Goal: Communication & Community: Share content

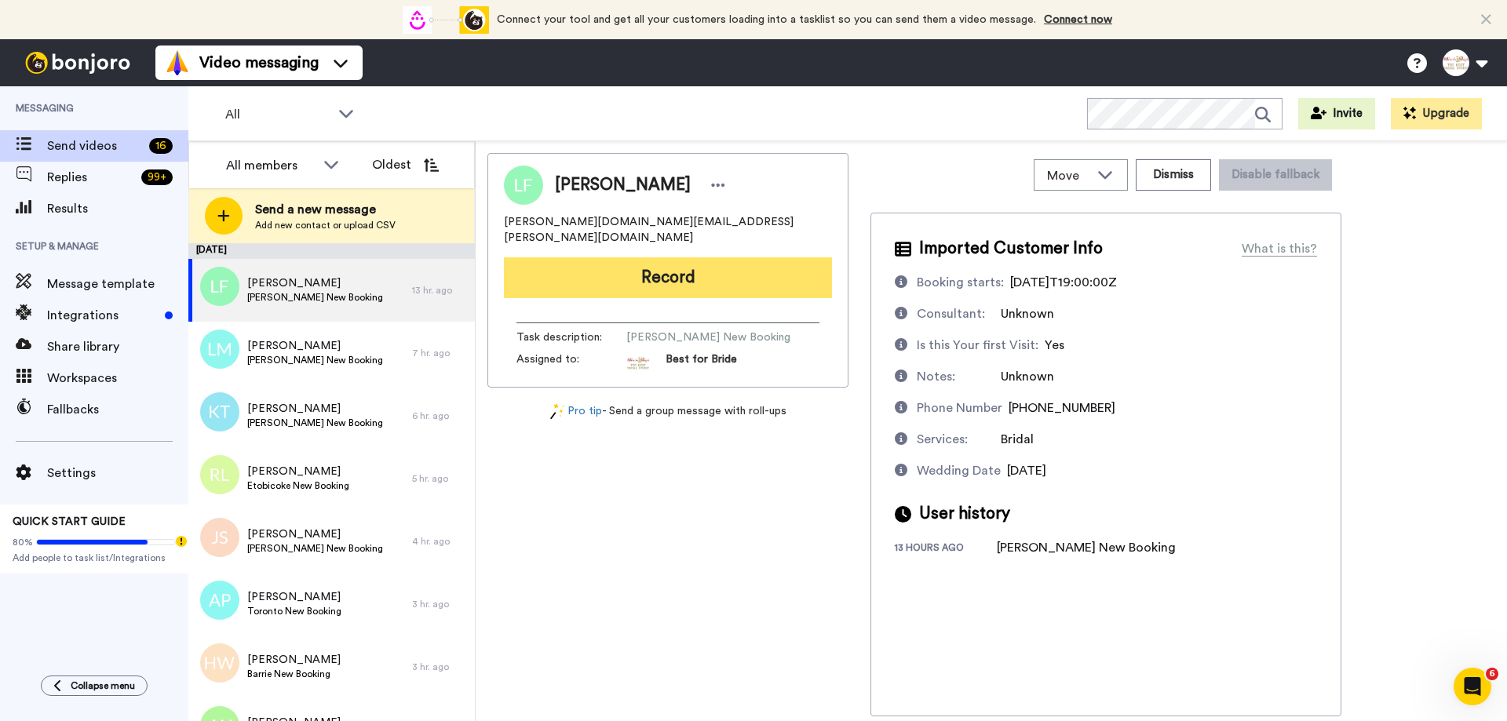
click at [702, 271] on button "Record" at bounding box center [668, 277] width 328 height 41
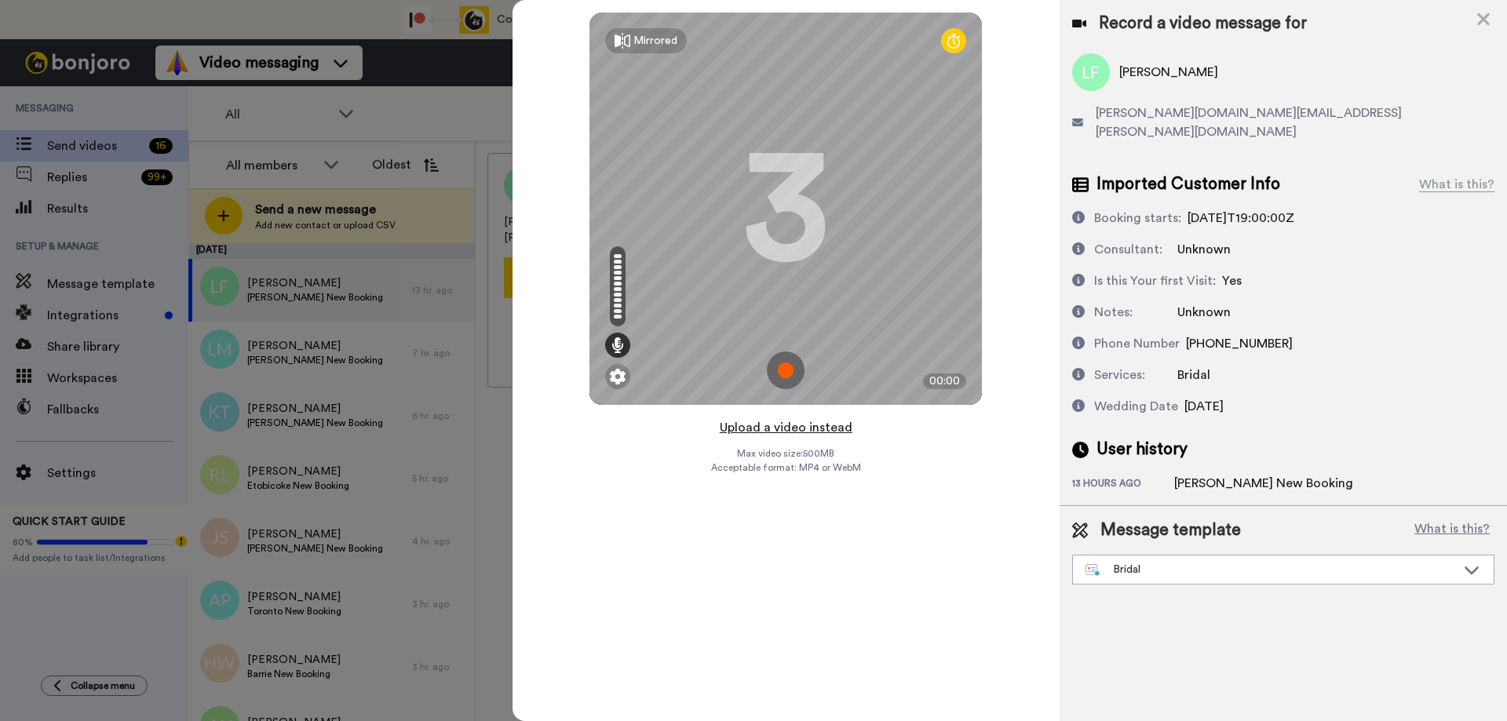
click at [762, 429] on button "Upload a video instead" at bounding box center [786, 428] width 142 height 20
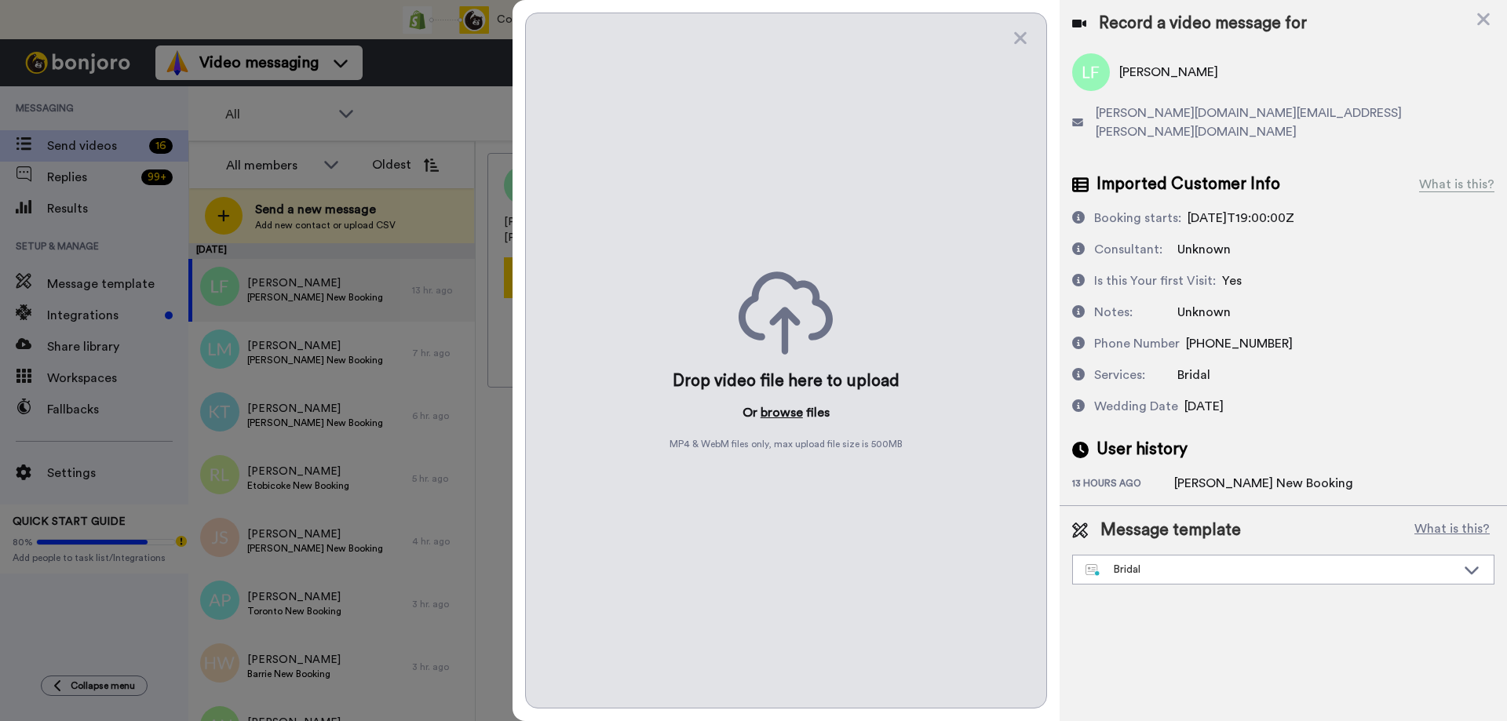
click at [784, 410] on button "browse" at bounding box center [782, 412] width 42 height 19
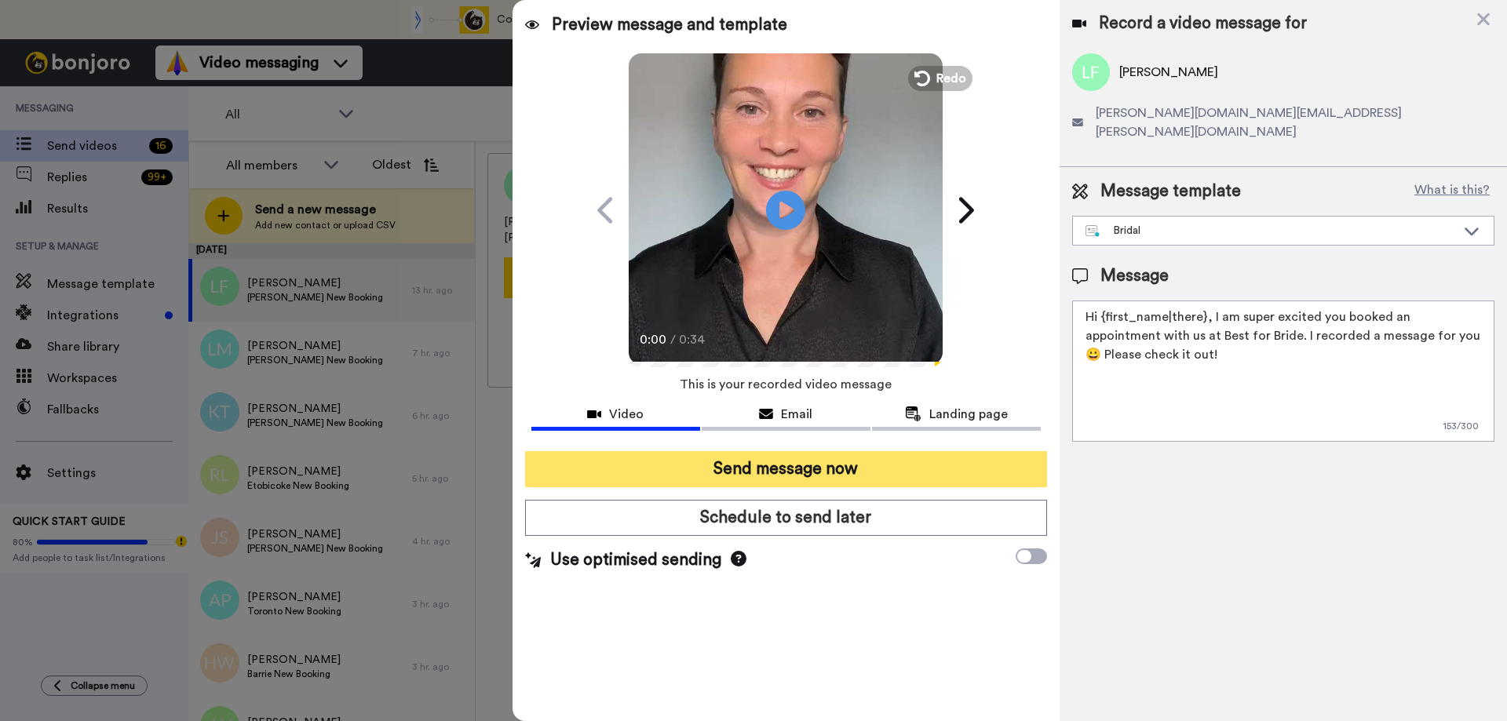
click at [770, 469] on button "Send message now" at bounding box center [786, 469] width 522 height 36
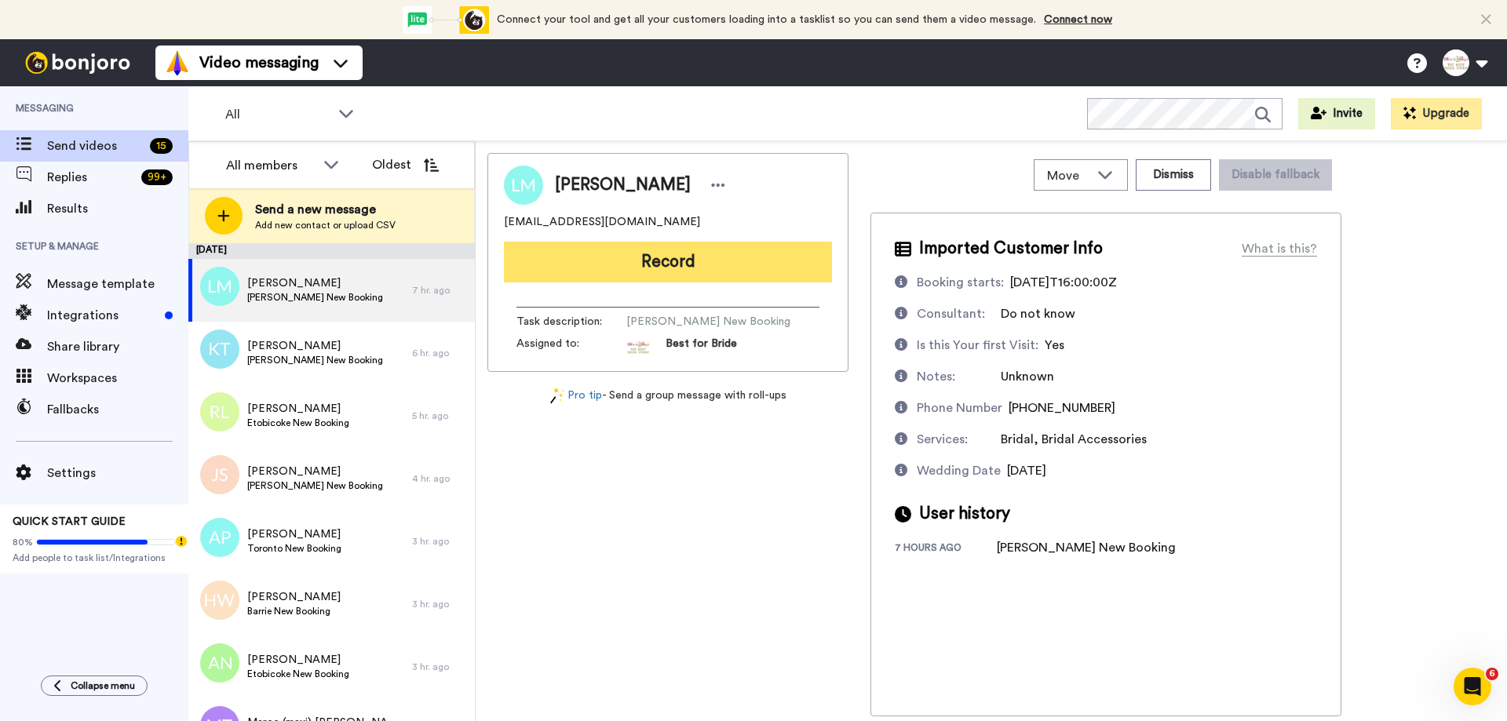
click at [665, 268] on button "Record" at bounding box center [668, 262] width 328 height 41
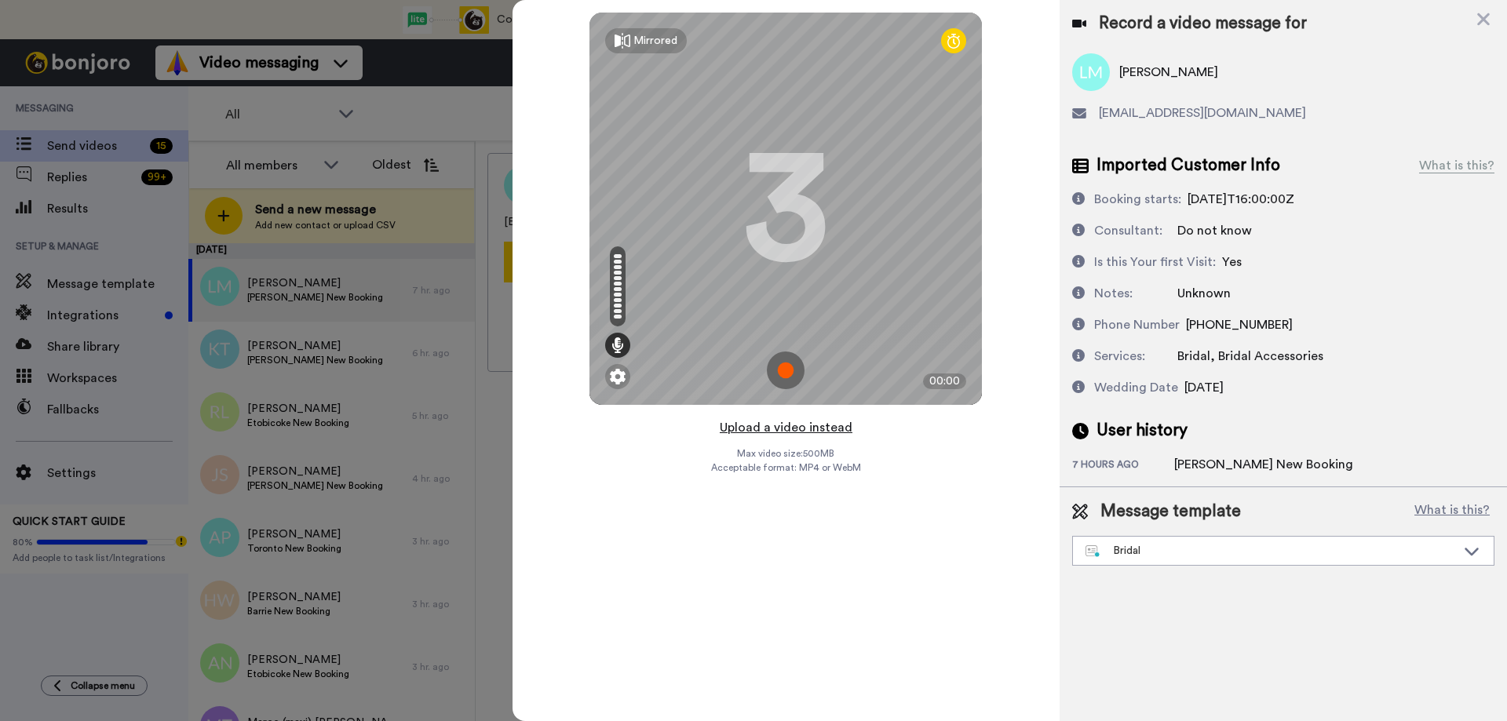
click at [760, 433] on button "Upload a video instead" at bounding box center [786, 428] width 142 height 20
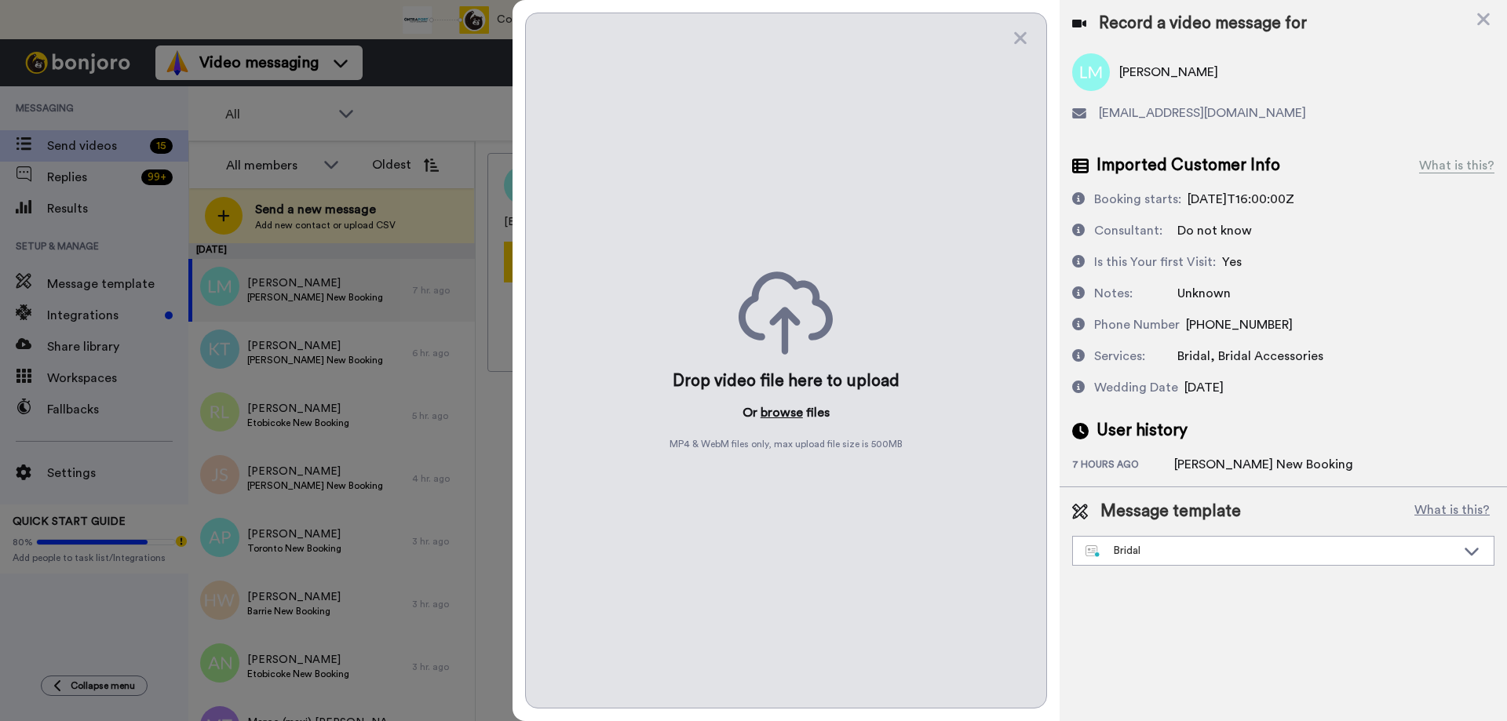
click at [776, 412] on button "browse" at bounding box center [782, 412] width 42 height 19
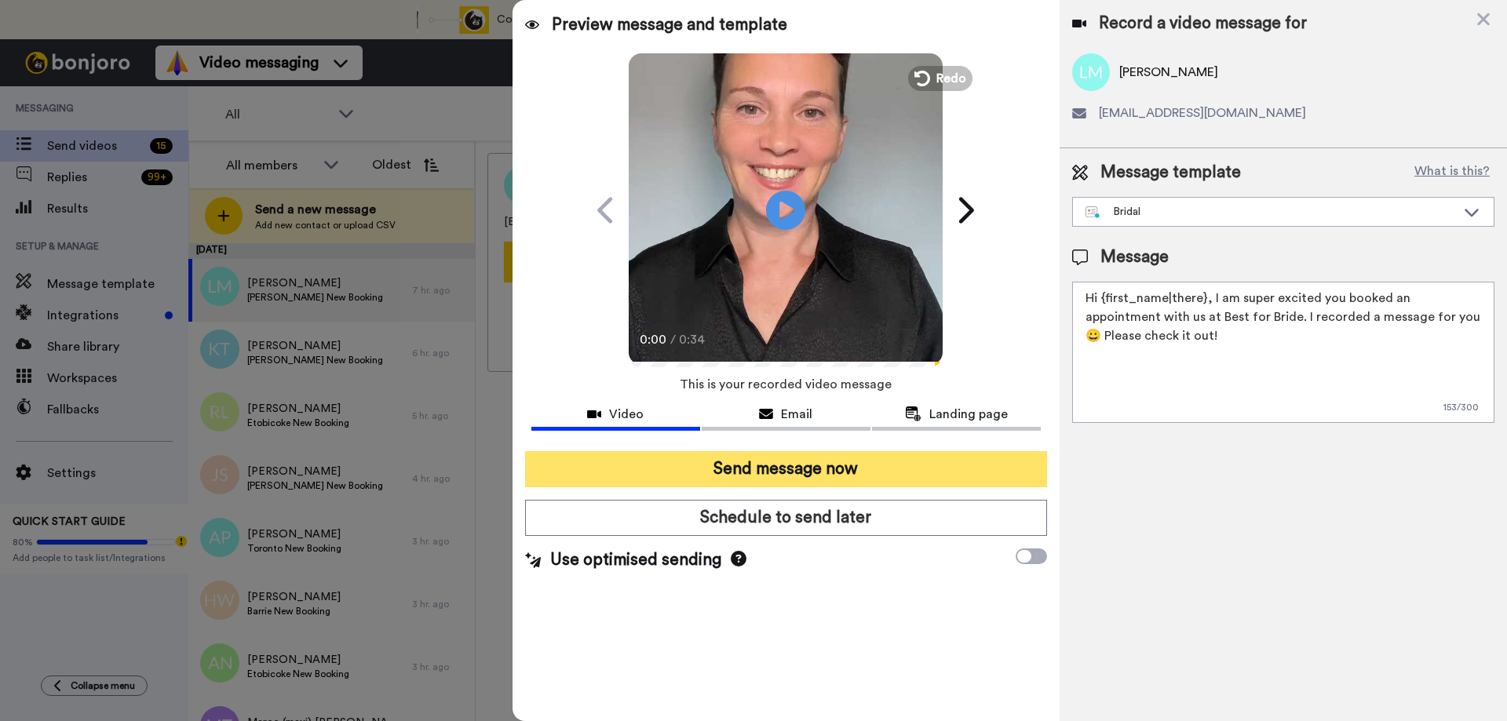
click at [761, 452] on button "Send message now" at bounding box center [786, 469] width 522 height 36
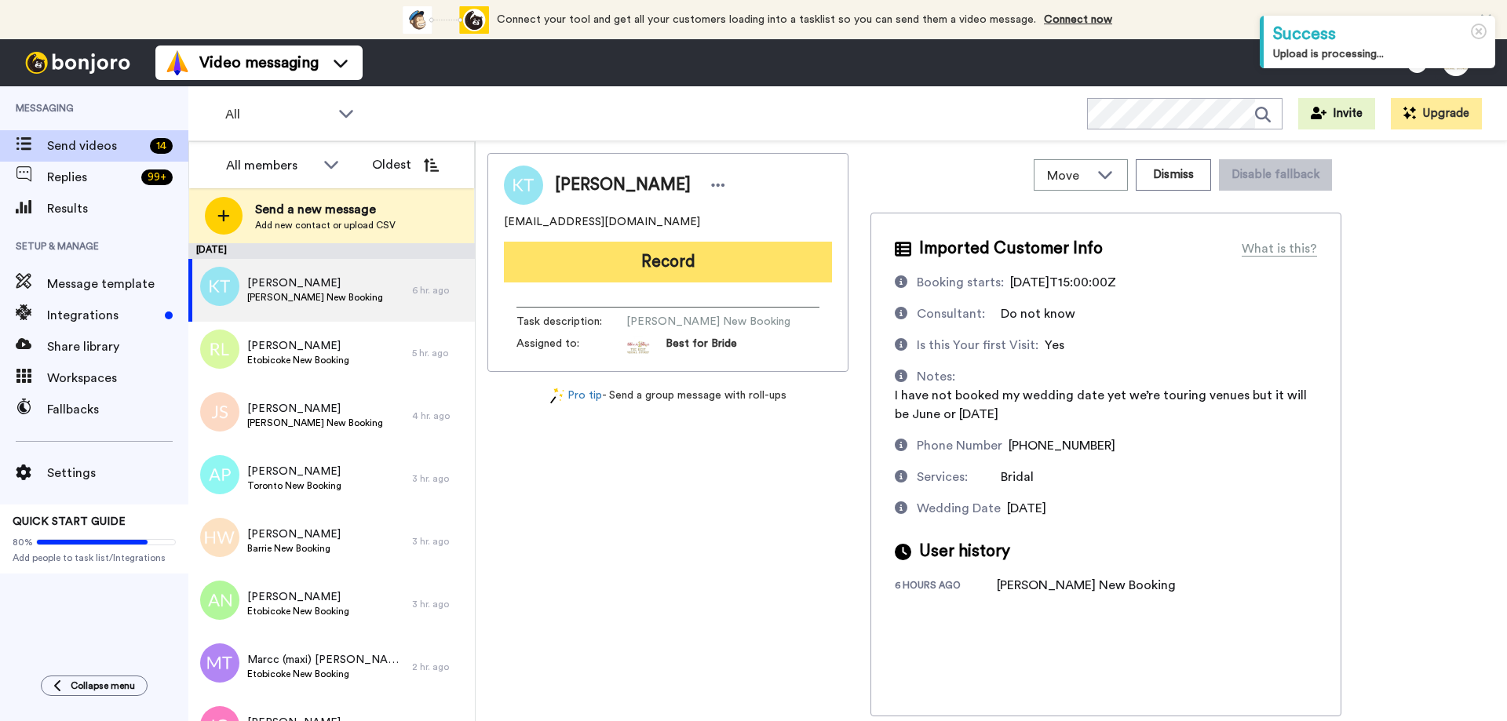
click at [637, 272] on button "Record" at bounding box center [668, 262] width 328 height 41
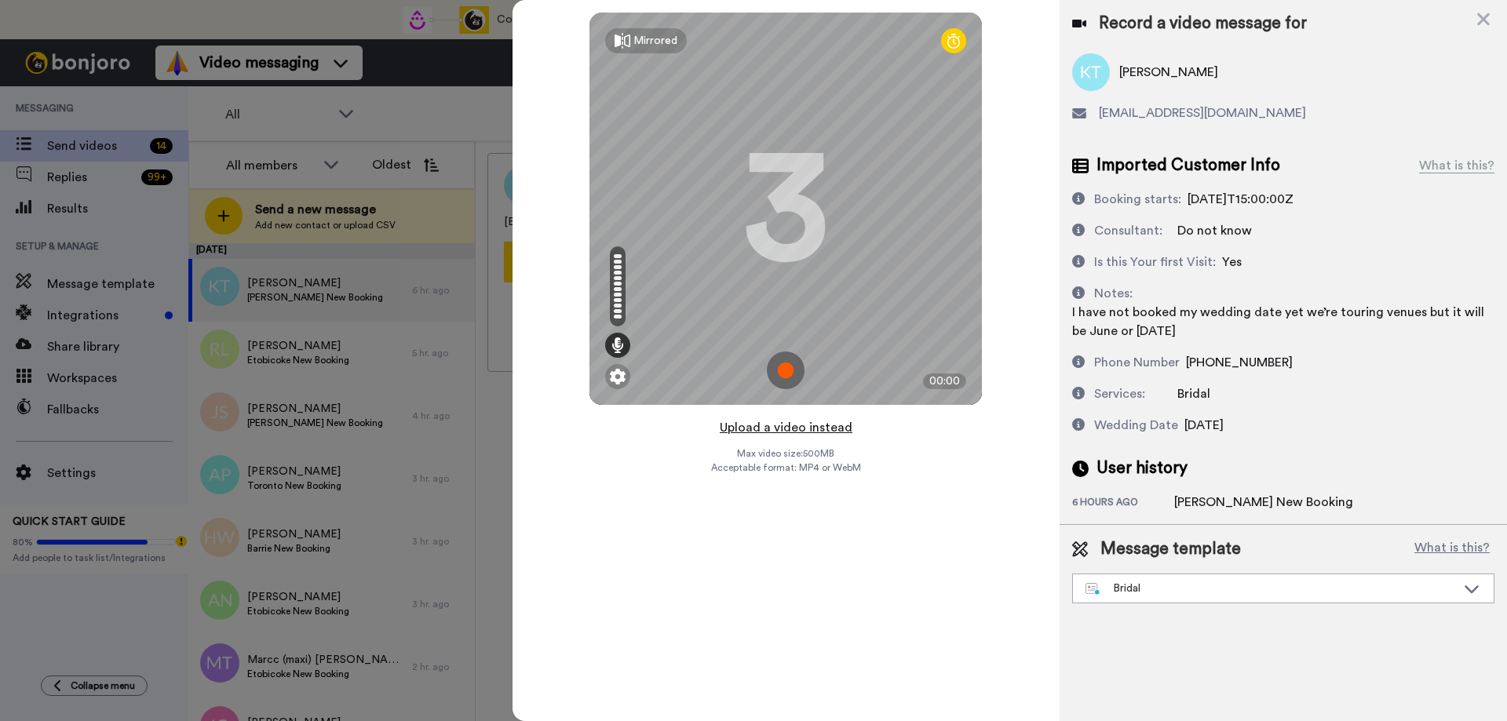
click at [782, 430] on button "Upload a video instead" at bounding box center [786, 428] width 142 height 20
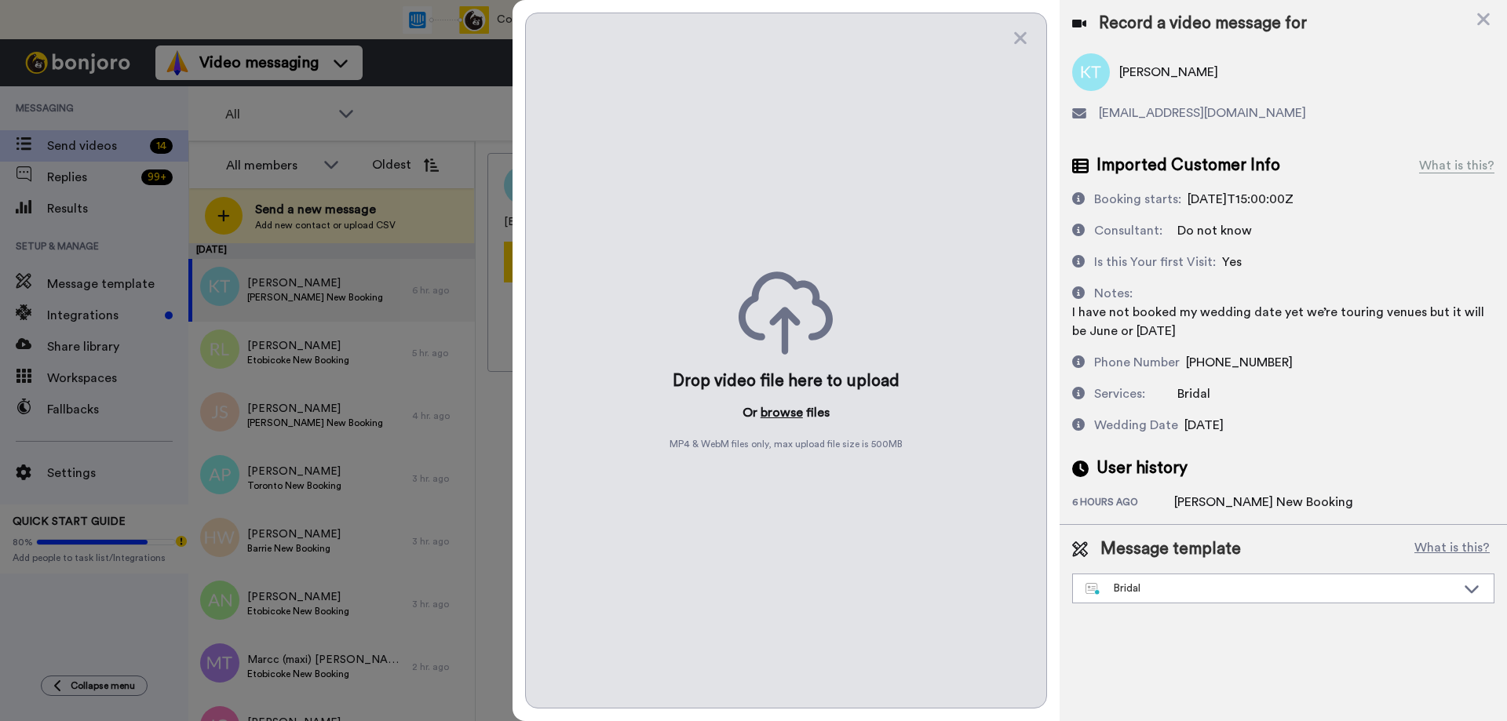
click at [780, 414] on button "browse" at bounding box center [782, 412] width 42 height 19
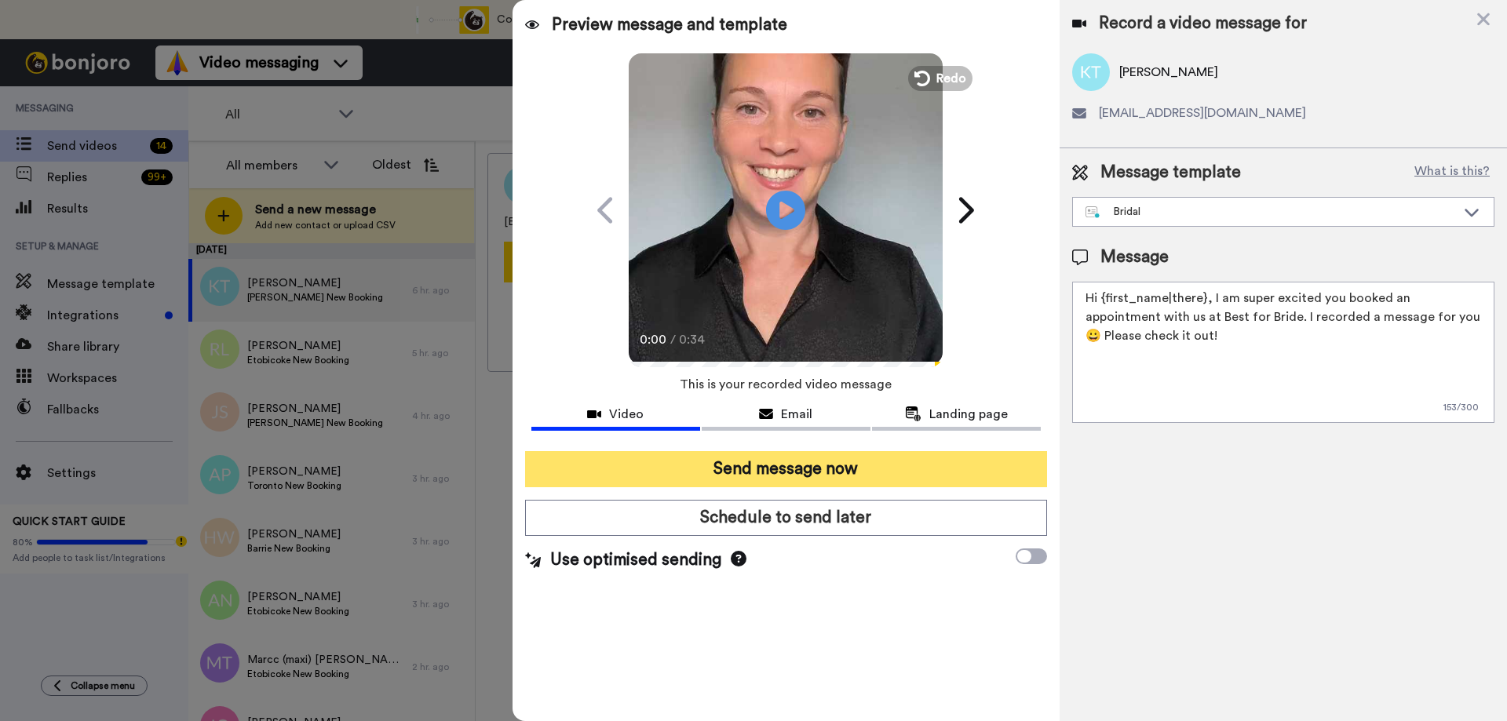
click at [735, 473] on button "Send message now" at bounding box center [786, 469] width 522 height 36
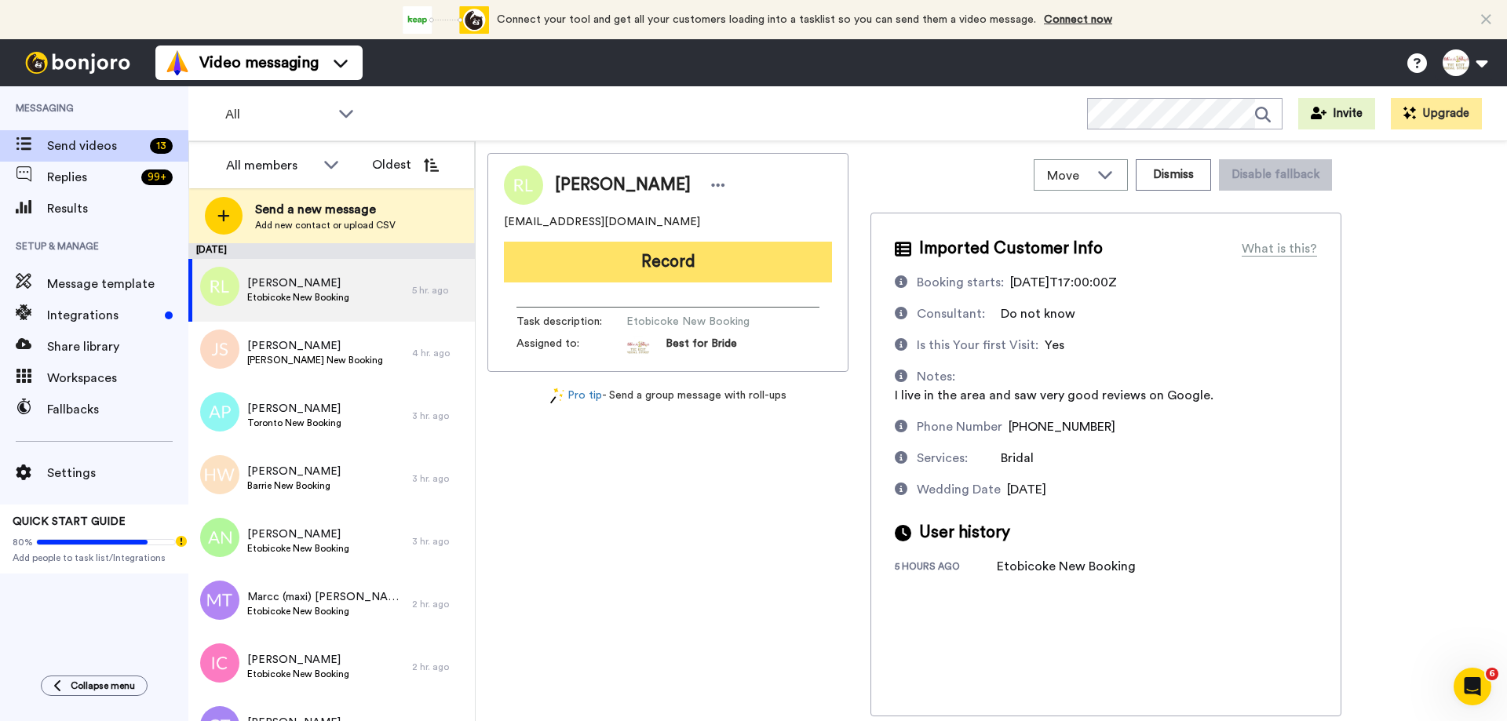
click at [575, 270] on button "Record" at bounding box center [668, 262] width 328 height 41
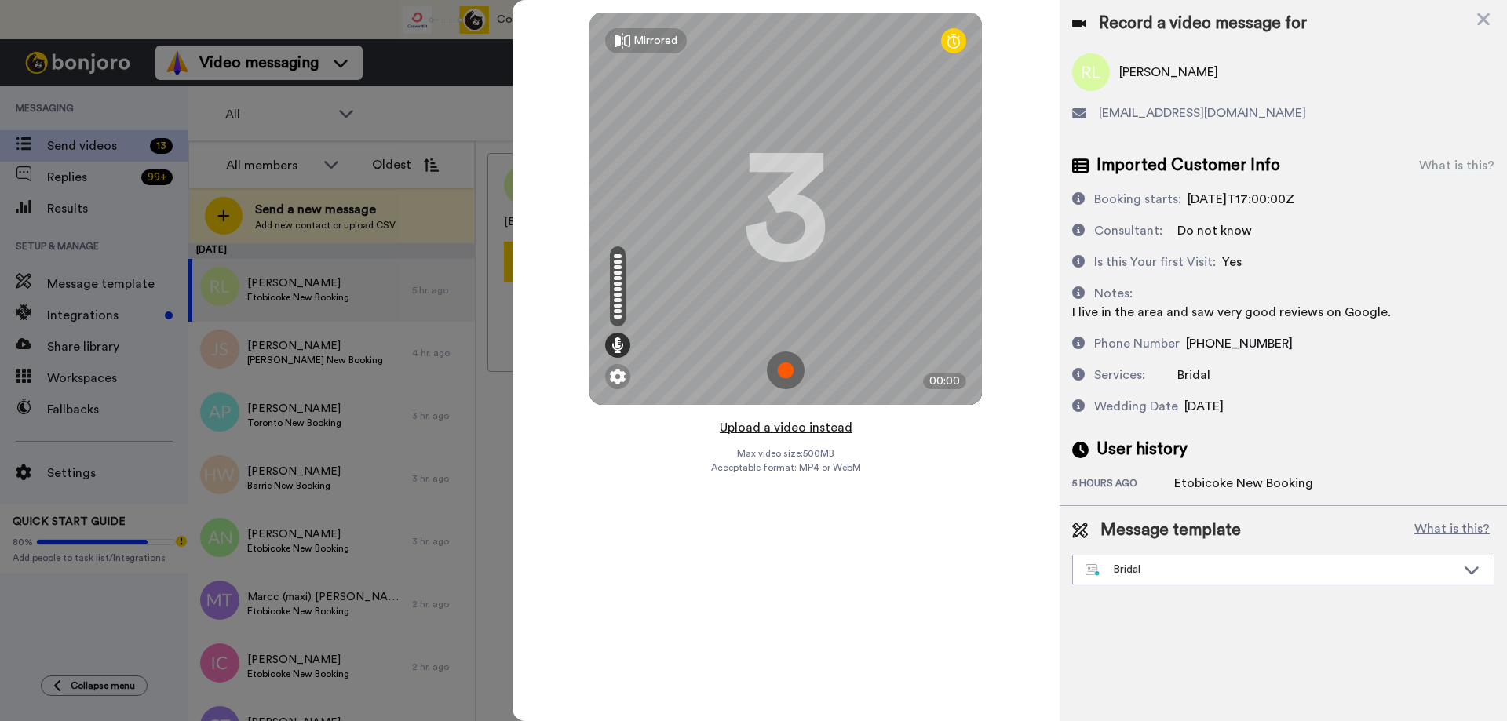
click at [766, 431] on button "Upload a video instead" at bounding box center [786, 428] width 142 height 20
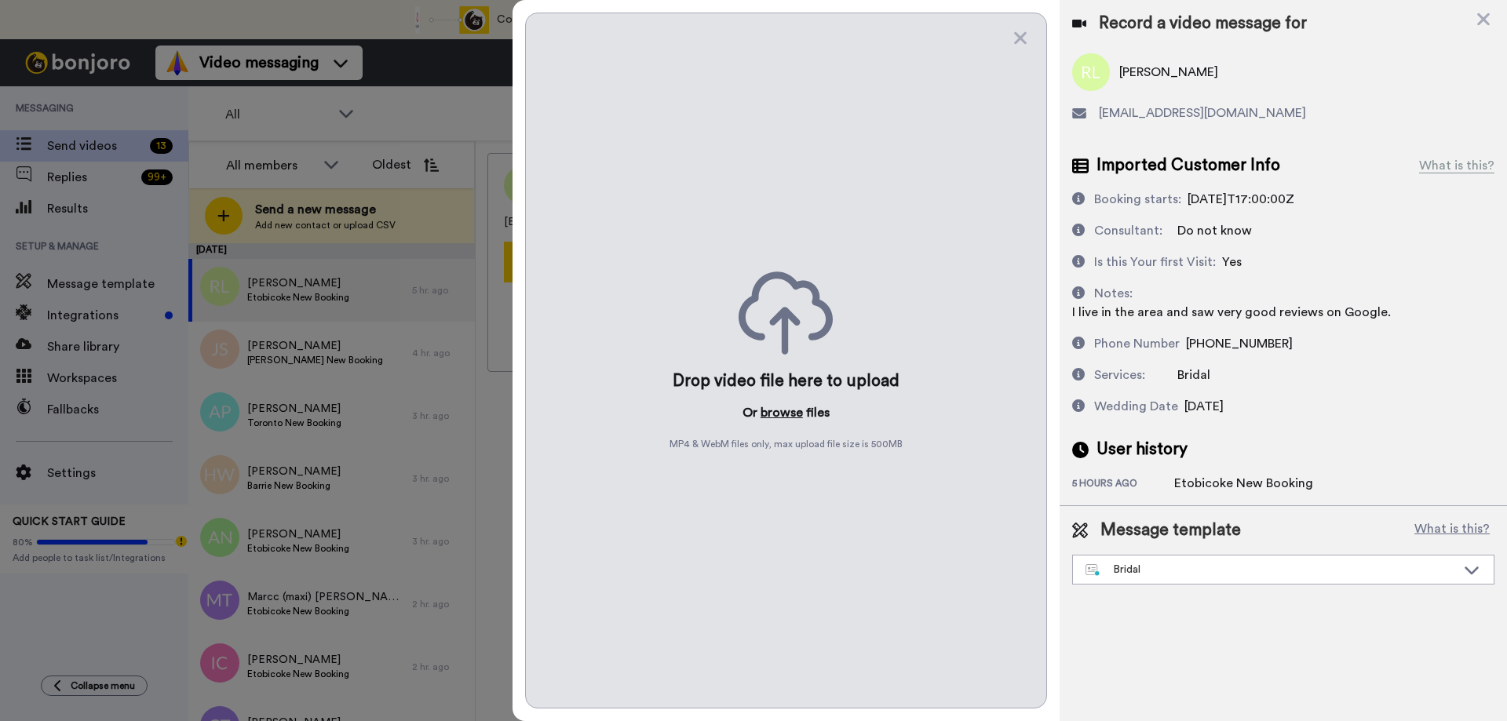
click at [778, 414] on button "browse" at bounding box center [782, 412] width 42 height 19
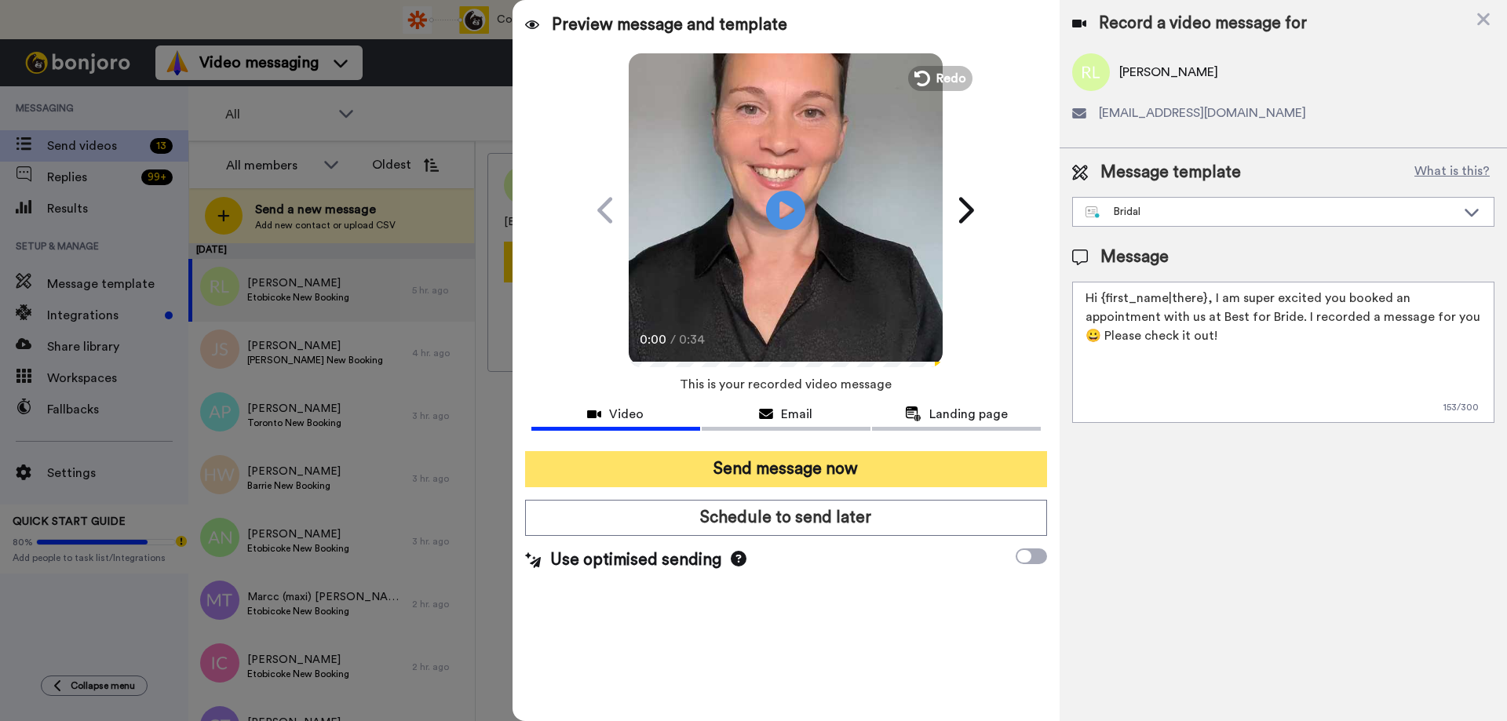
click at [775, 462] on button "Send message now" at bounding box center [786, 469] width 522 height 36
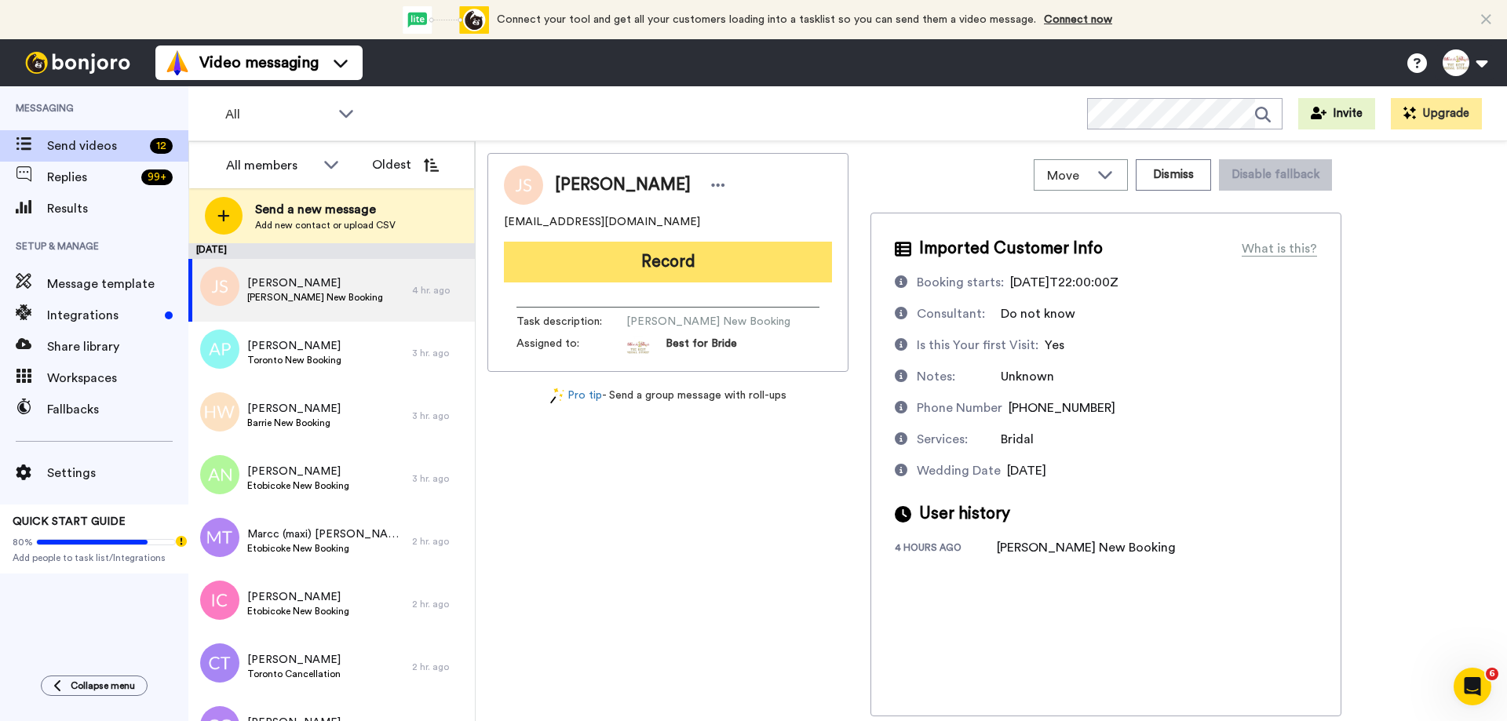
click at [639, 261] on button "Record" at bounding box center [668, 262] width 328 height 41
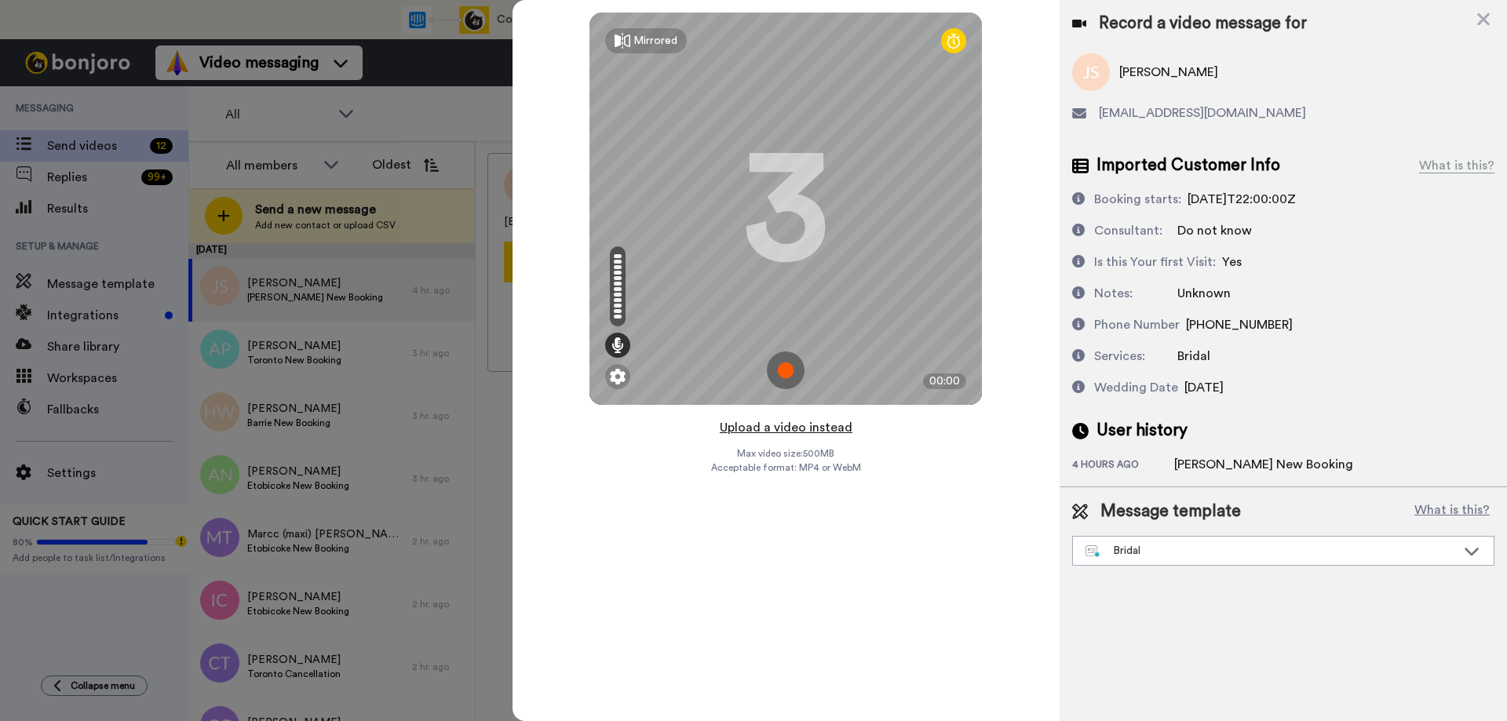
click at [769, 429] on button "Upload a video instead" at bounding box center [786, 428] width 142 height 20
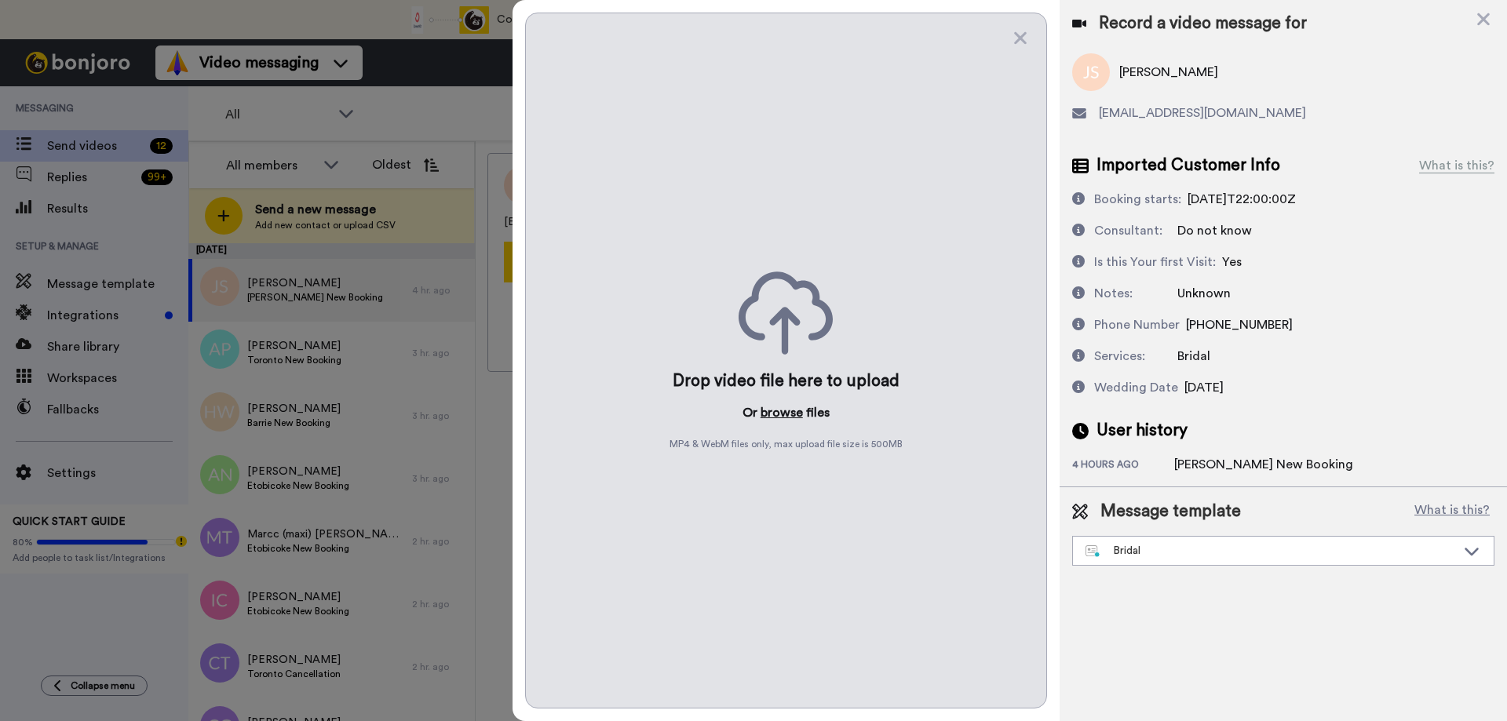
click at [776, 413] on button "browse" at bounding box center [782, 412] width 42 height 19
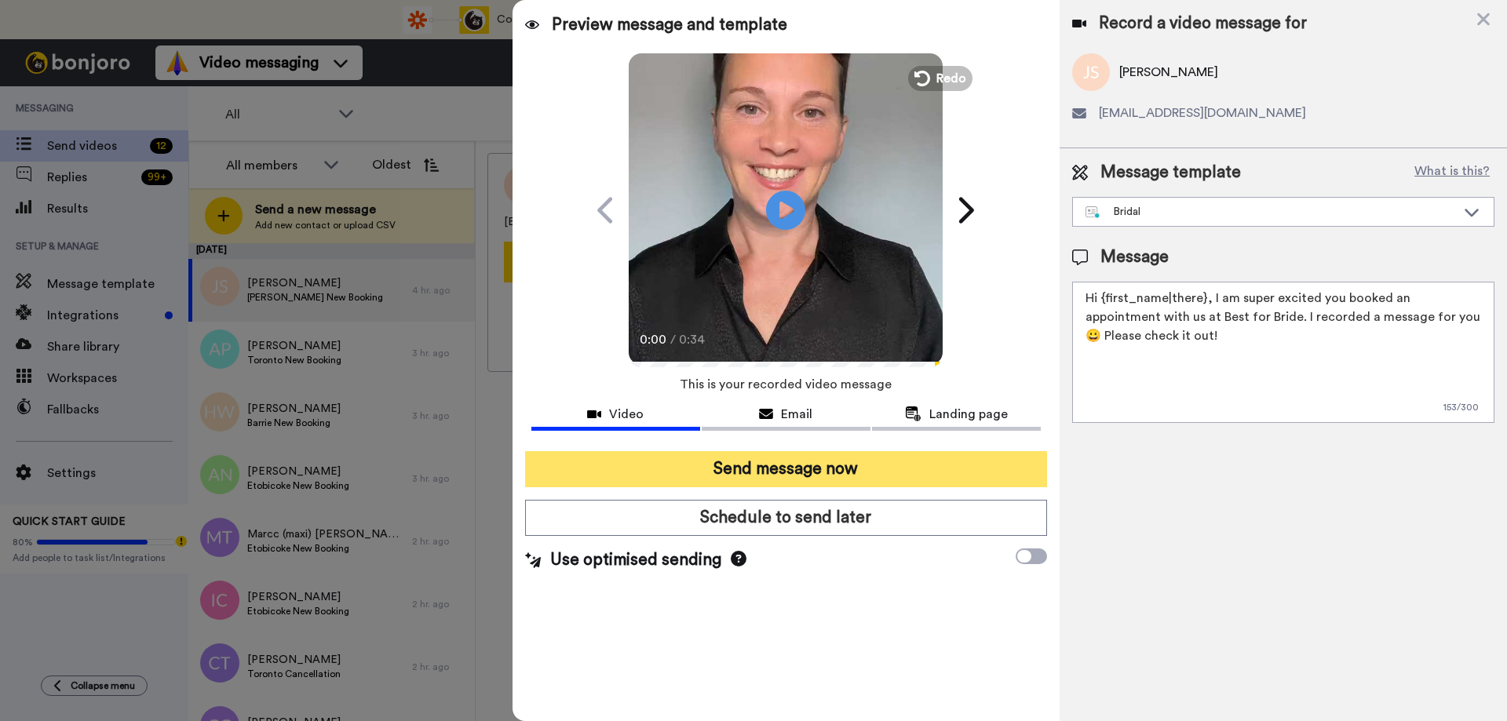
click at [763, 467] on button "Send message now" at bounding box center [786, 469] width 522 height 36
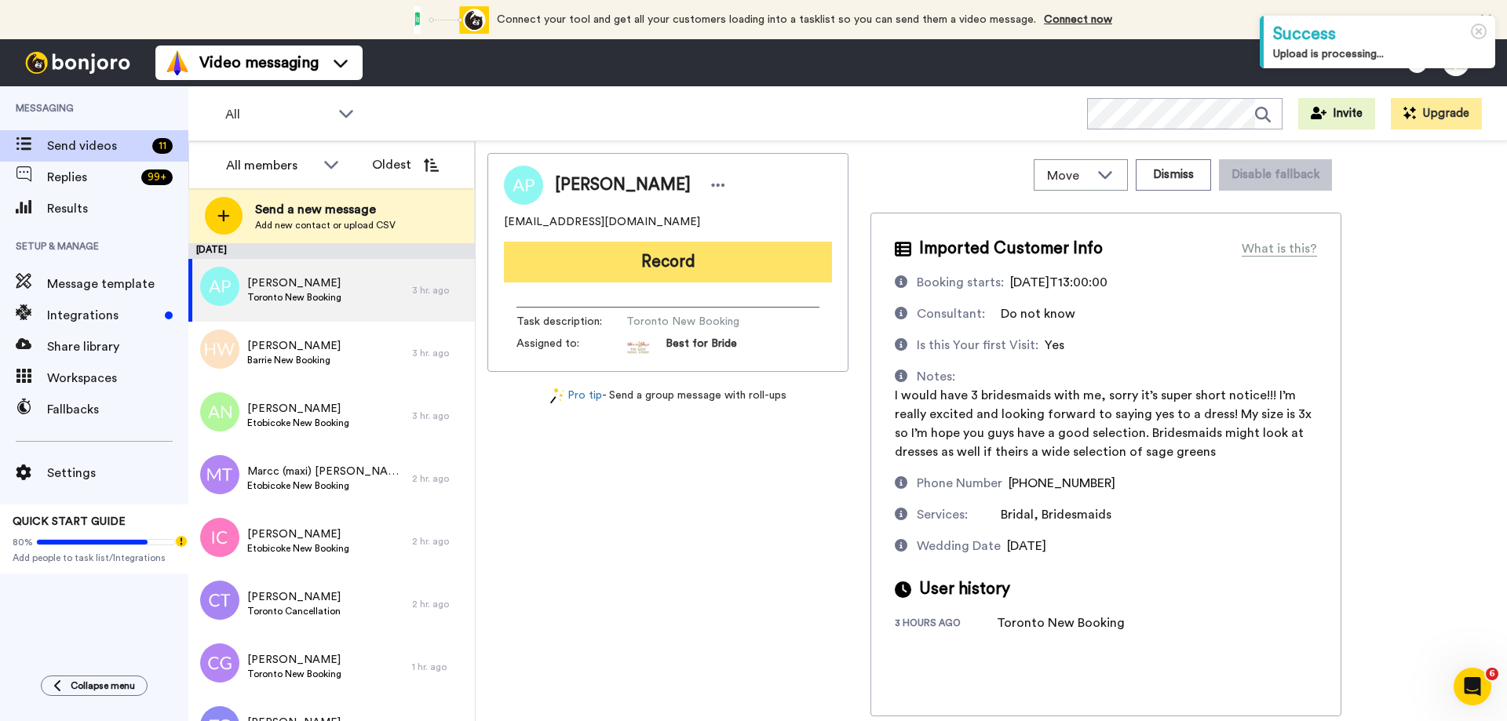
click at [627, 265] on button "Record" at bounding box center [668, 262] width 328 height 41
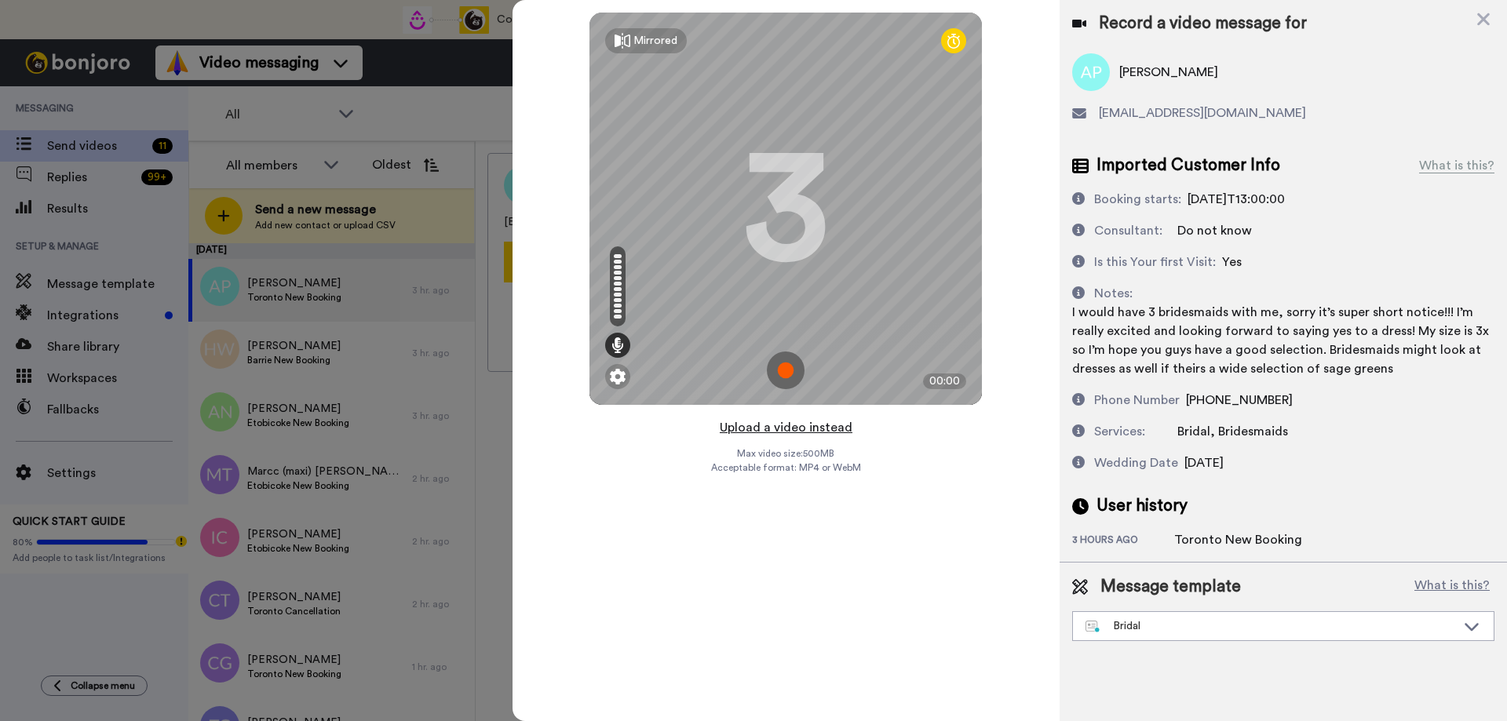
click at [768, 432] on button "Upload a video instead" at bounding box center [786, 428] width 142 height 20
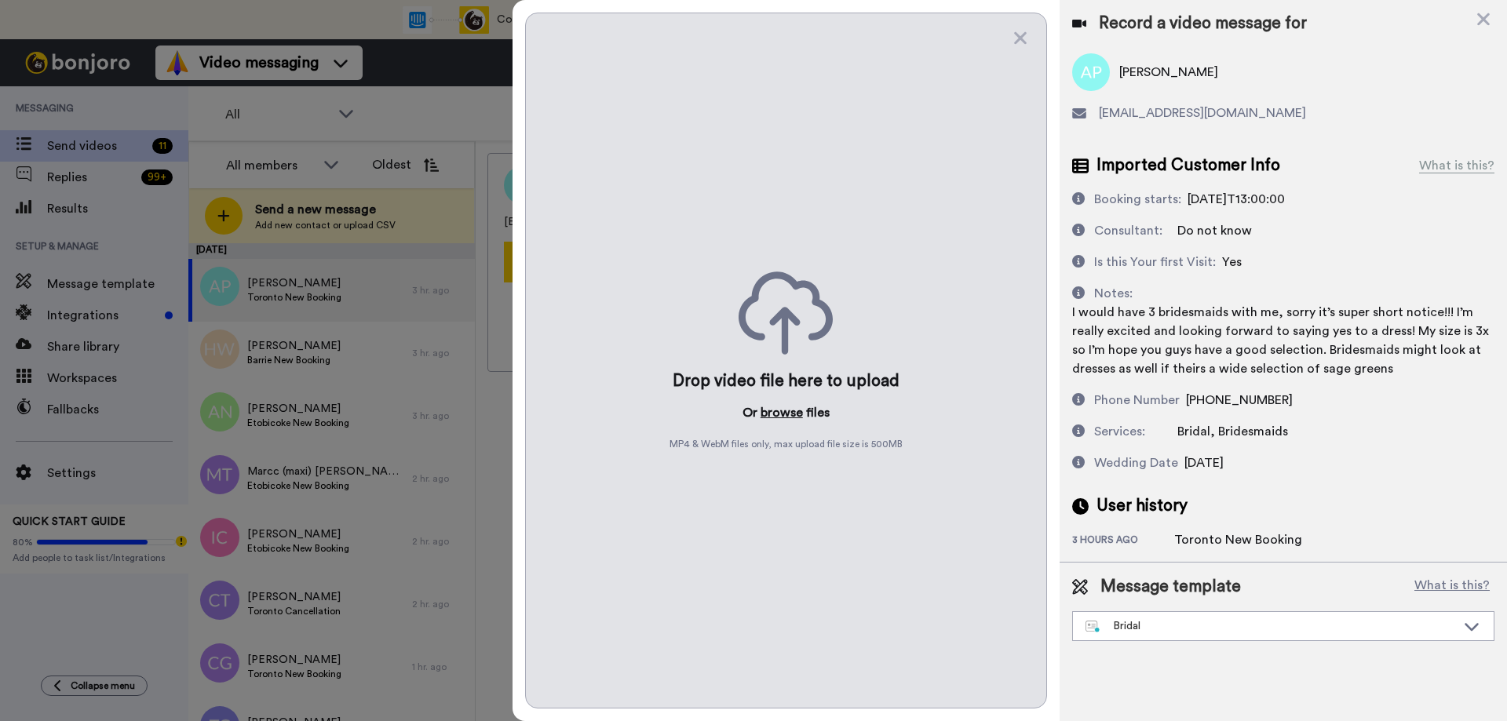
click at [770, 411] on button "browse" at bounding box center [782, 412] width 42 height 19
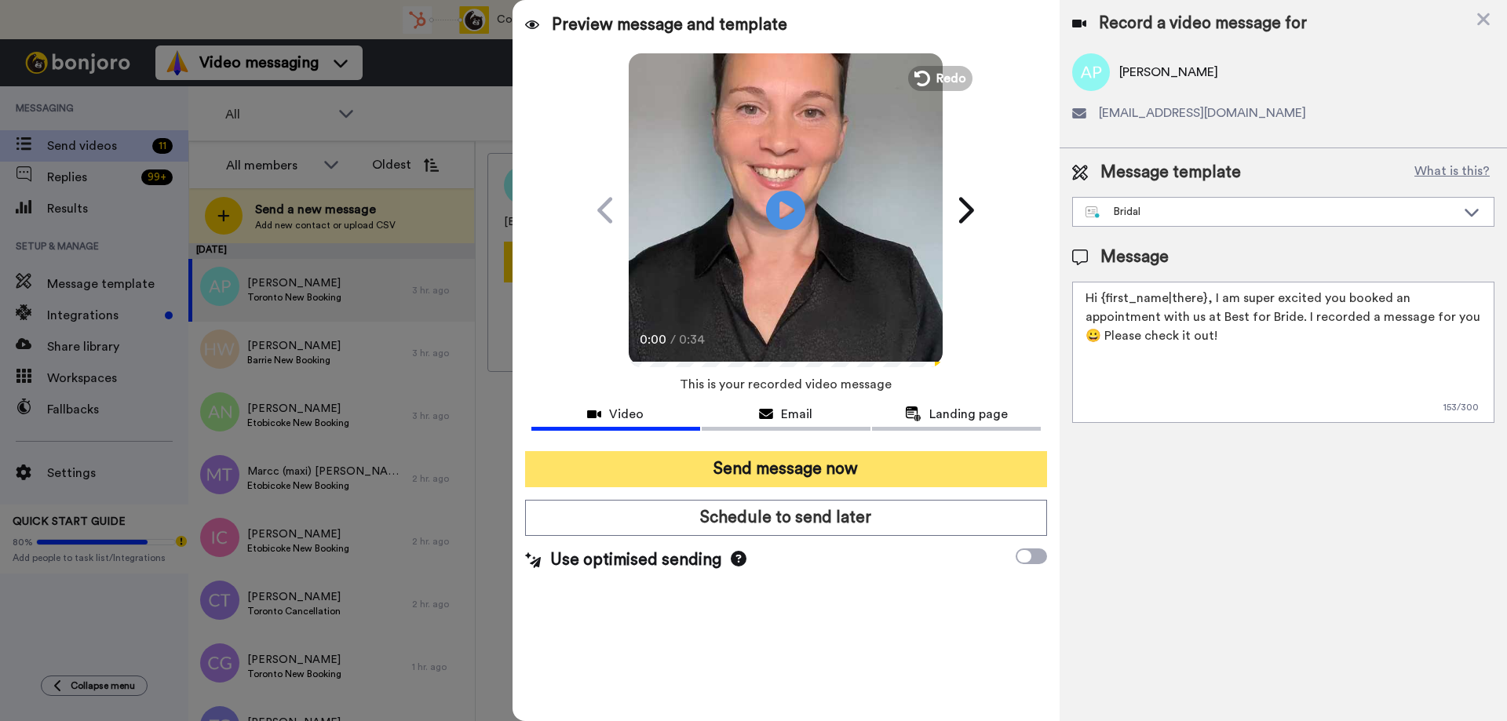
click at [768, 464] on button "Send message now" at bounding box center [786, 469] width 522 height 36
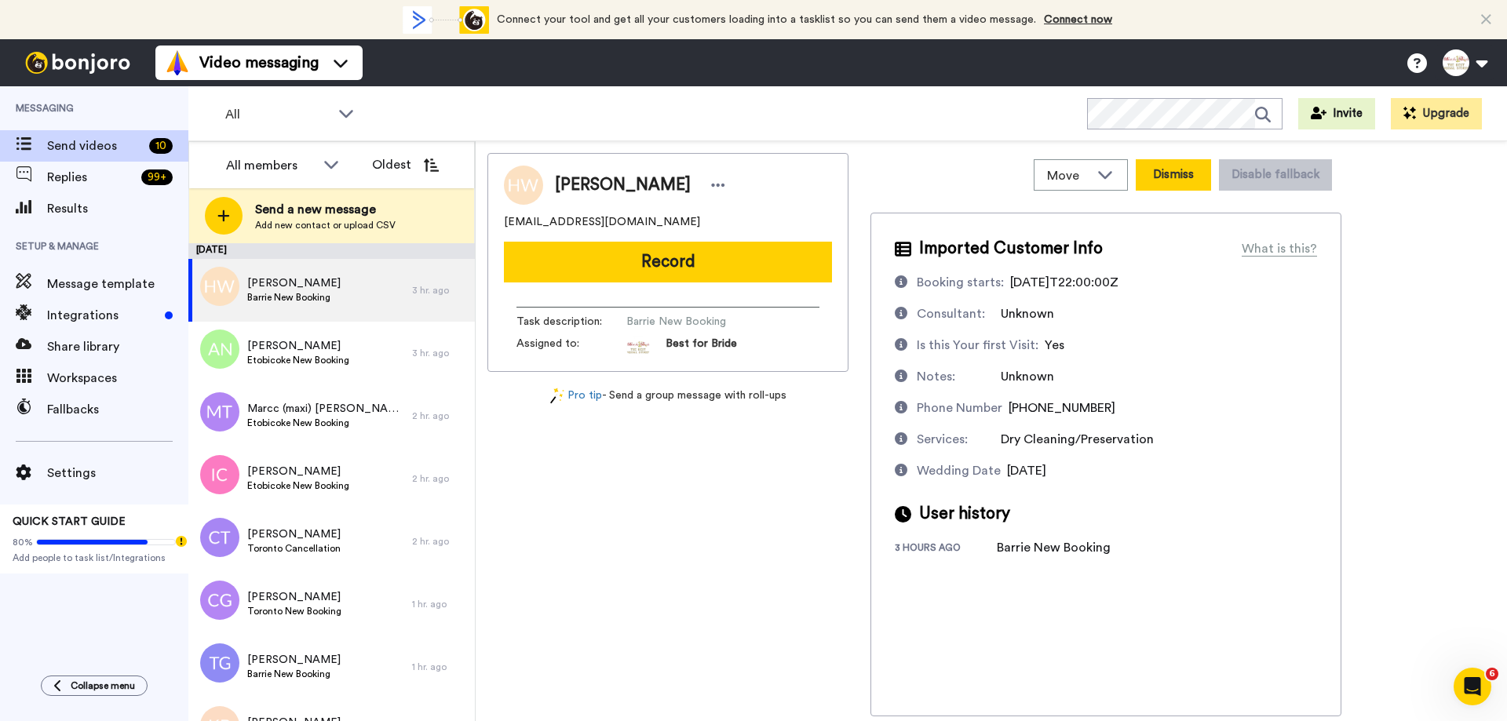
click at [1179, 177] on button "Dismiss" at bounding box center [1173, 174] width 75 height 31
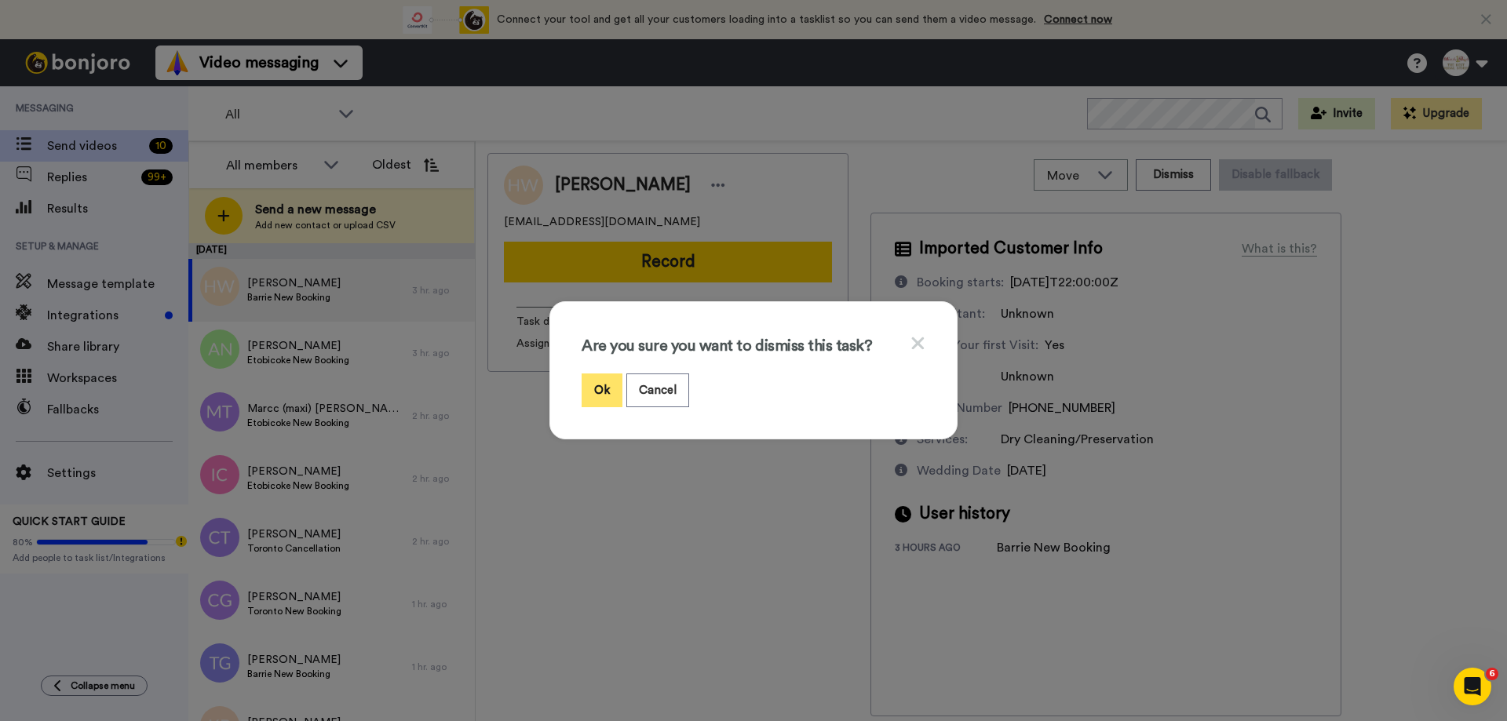
click at [587, 391] on button "Ok" at bounding box center [602, 391] width 41 height 34
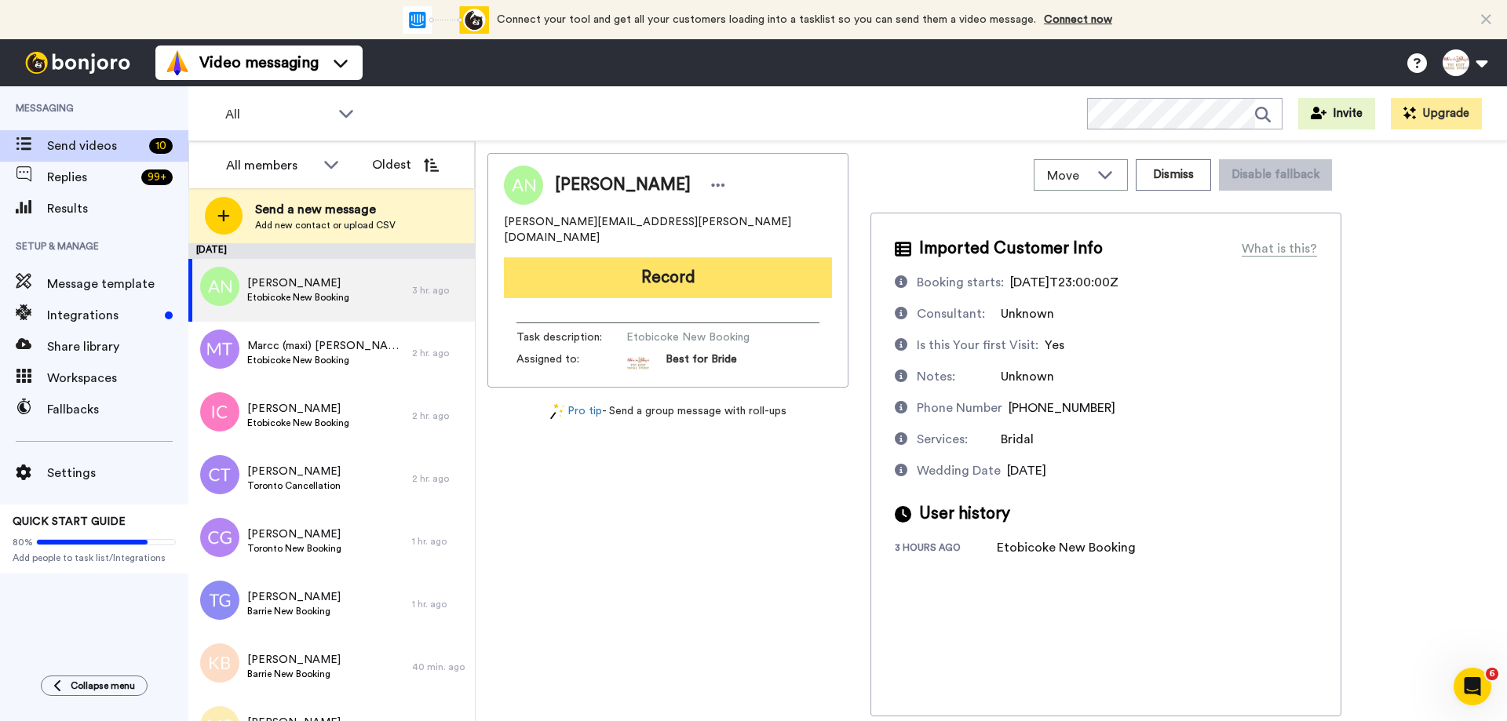
click at [699, 269] on button "Record" at bounding box center [668, 277] width 328 height 41
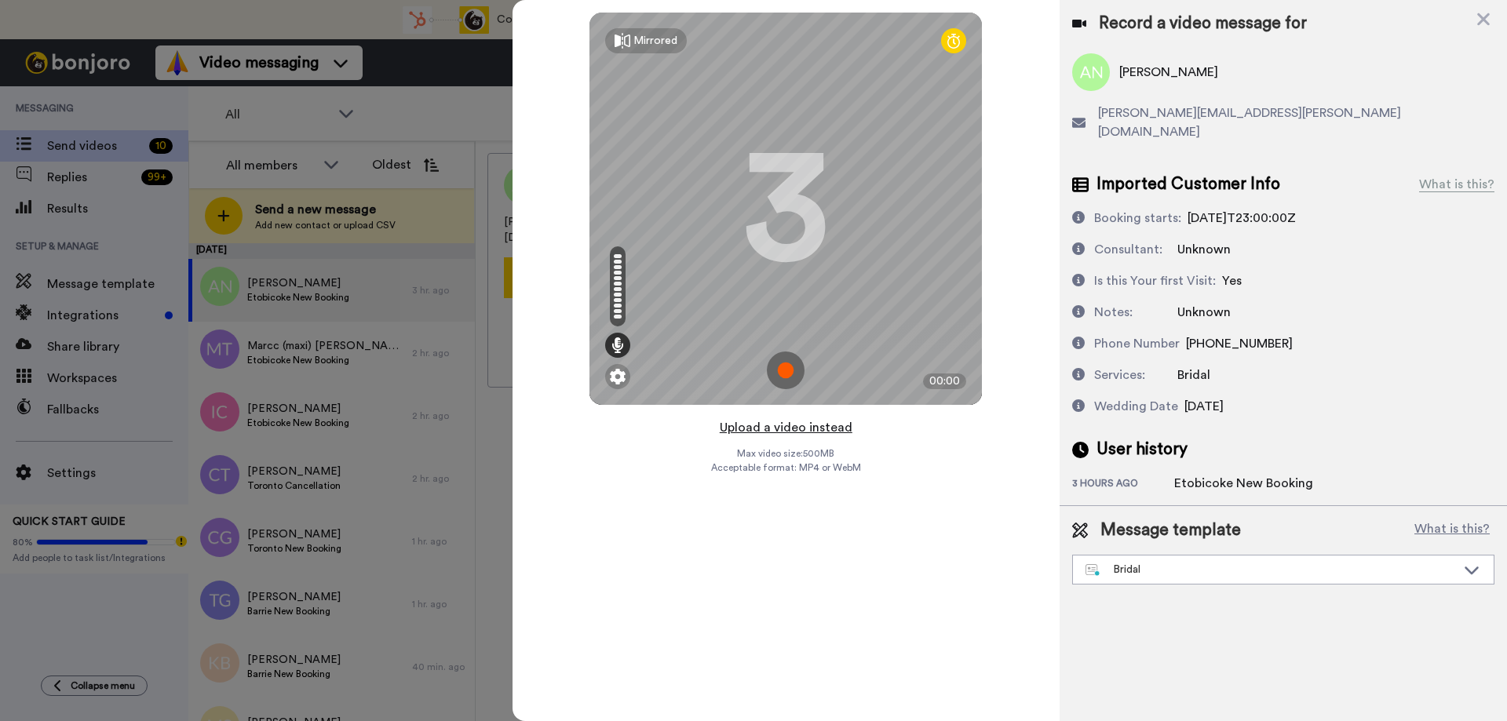
click at [793, 430] on button "Upload a video instead" at bounding box center [786, 428] width 142 height 20
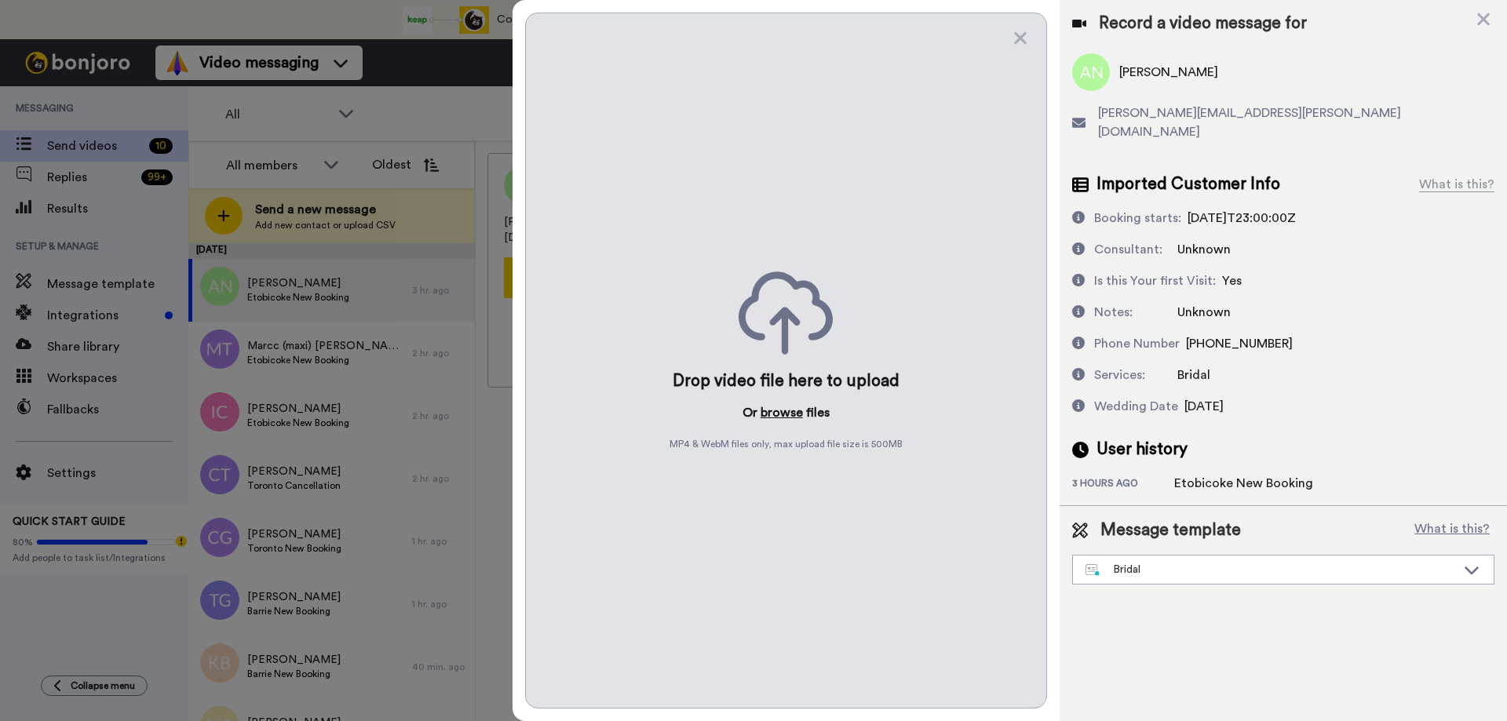
click at [790, 411] on button "browse" at bounding box center [782, 412] width 42 height 19
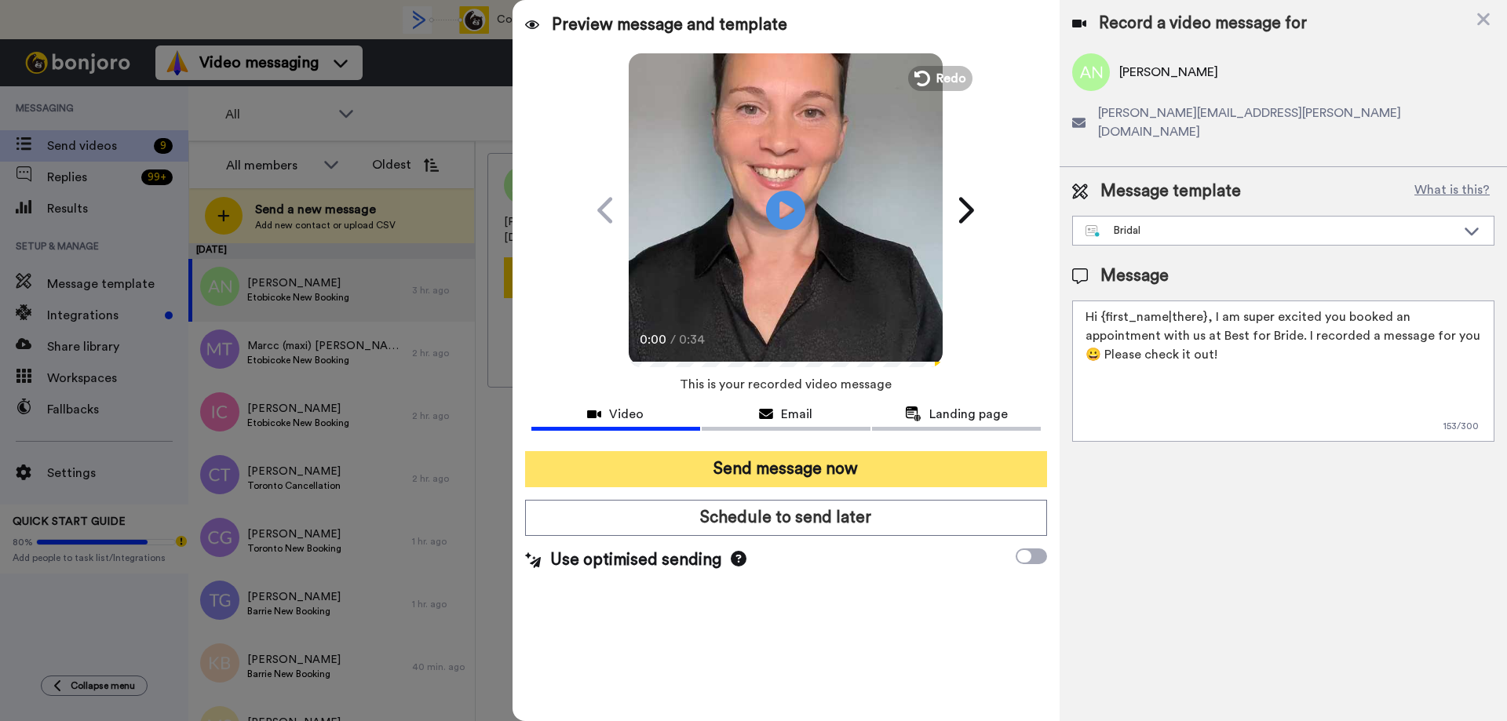
click at [778, 471] on button "Send message now" at bounding box center [786, 469] width 522 height 36
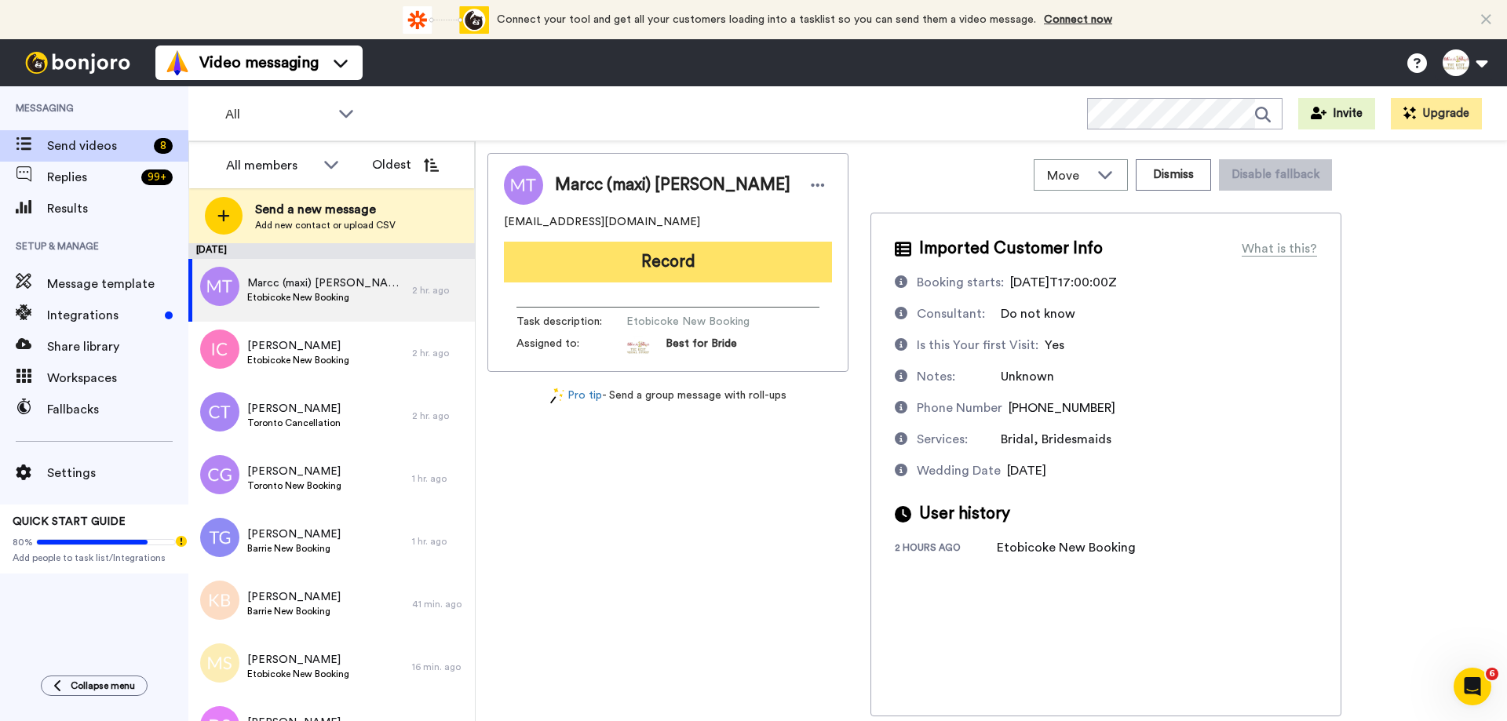
click at [680, 263] on button "Record" at bounding box center [668, 262] width 328 height 41
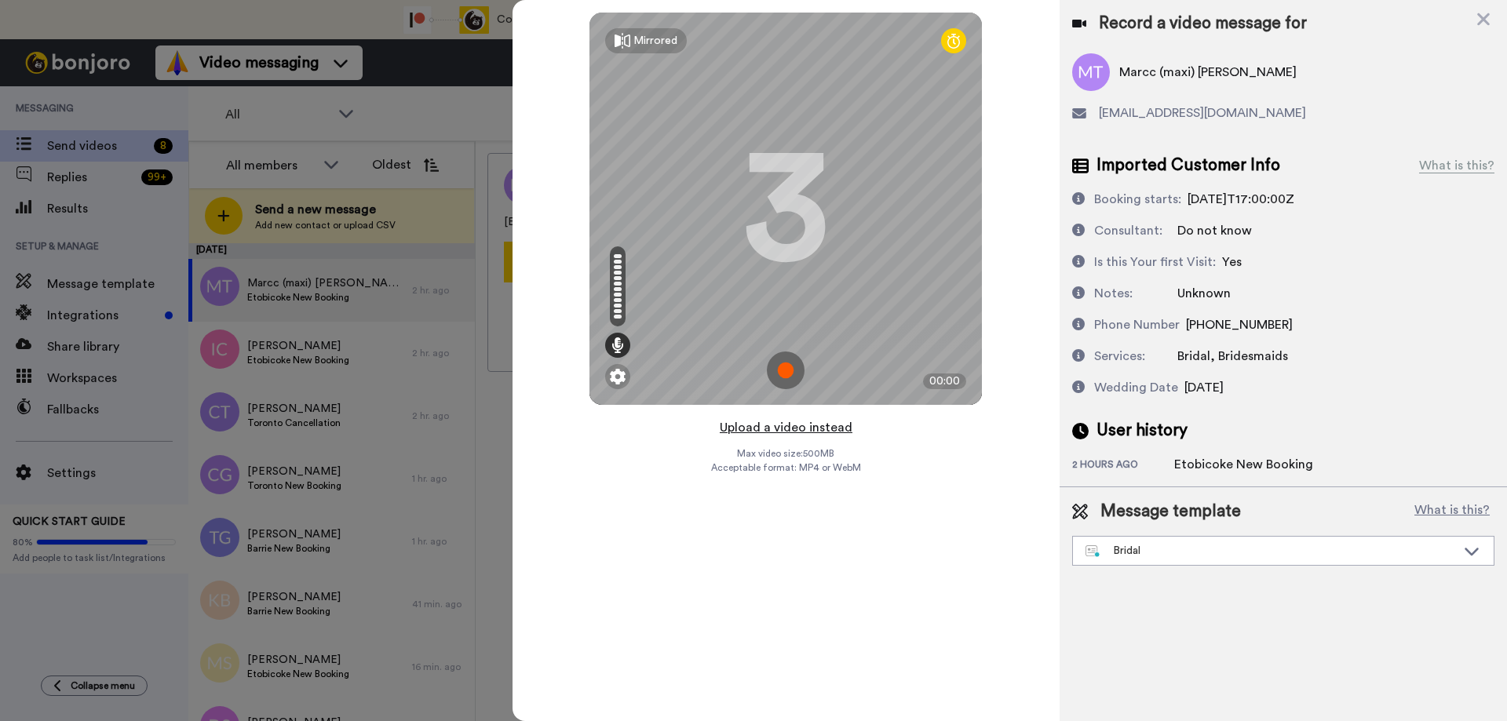
click at [783, 430] on button "Upload a video instead" at bounding box center [786, 428] width 142 height 20
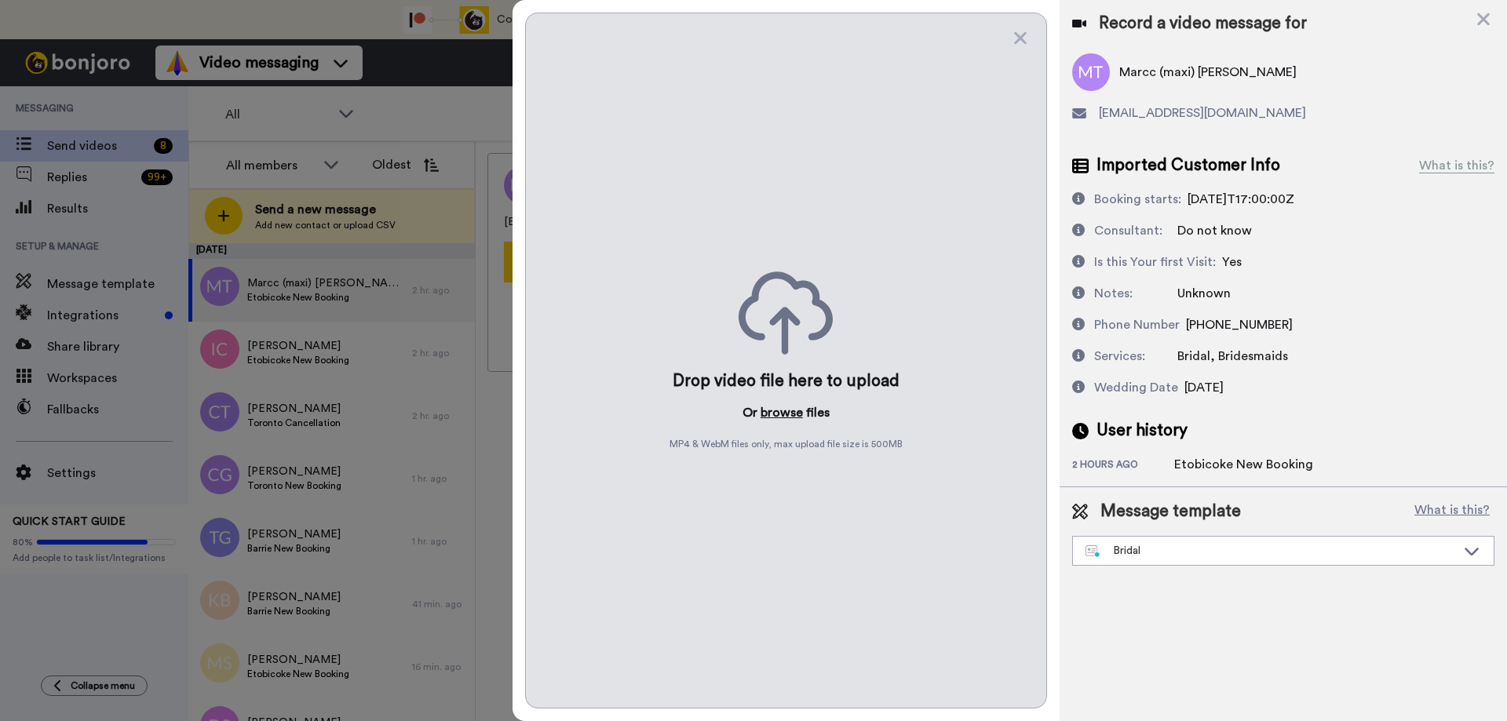
click at [773, 416] on button "browse" at bounding box center [782, 412] width 42 height 19
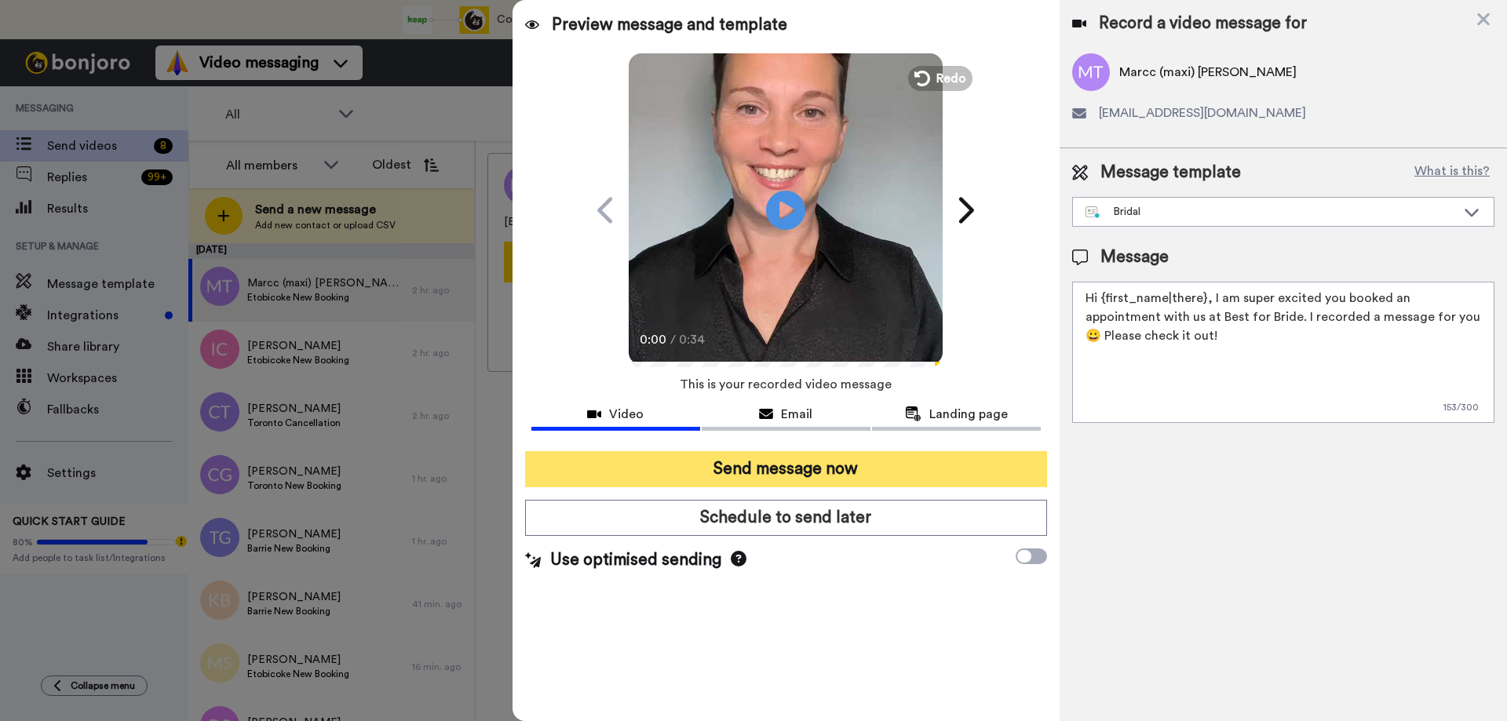
click at [850, 480] on button "Send message now" at bounding box center [786, 469] width 522 height 36
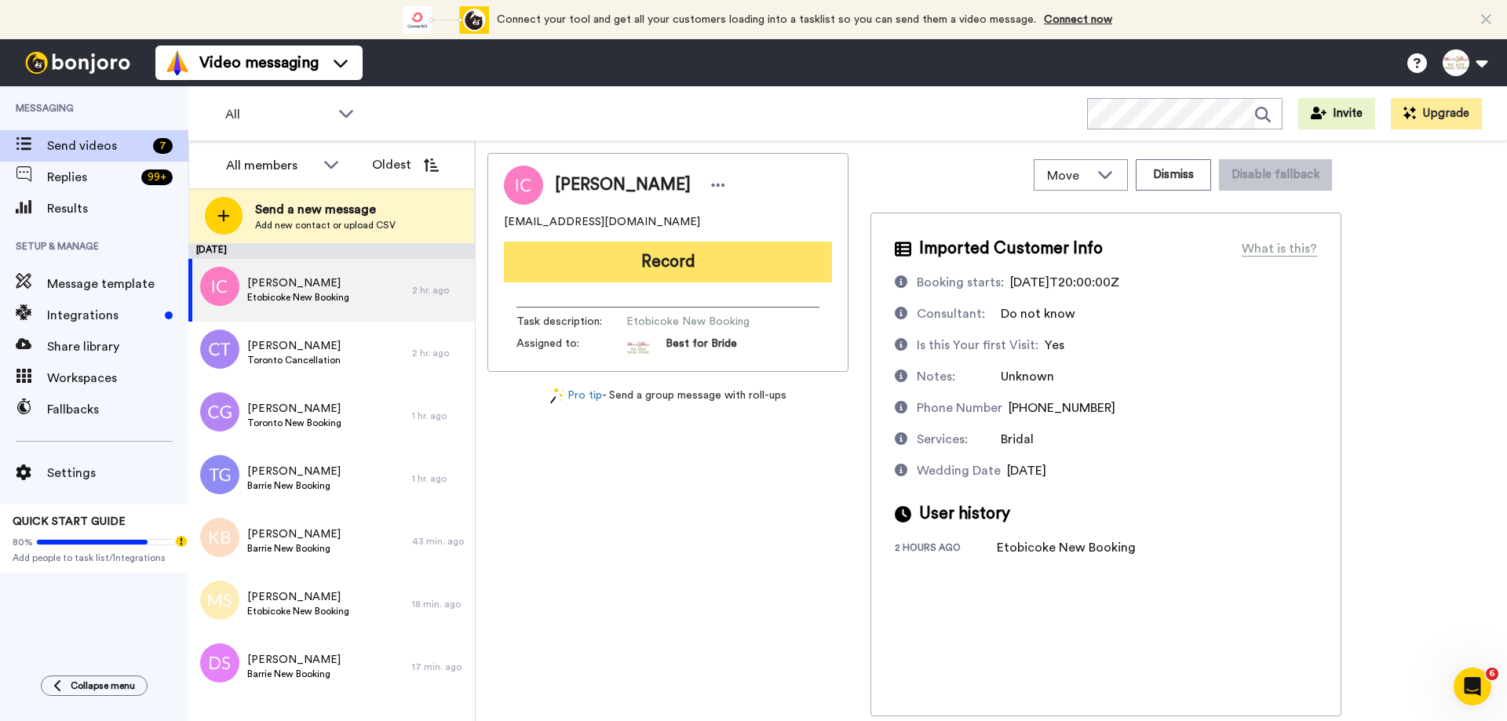
click at [684, 268] on button "Record" at bounding box center [668, 262] width 328 height 41
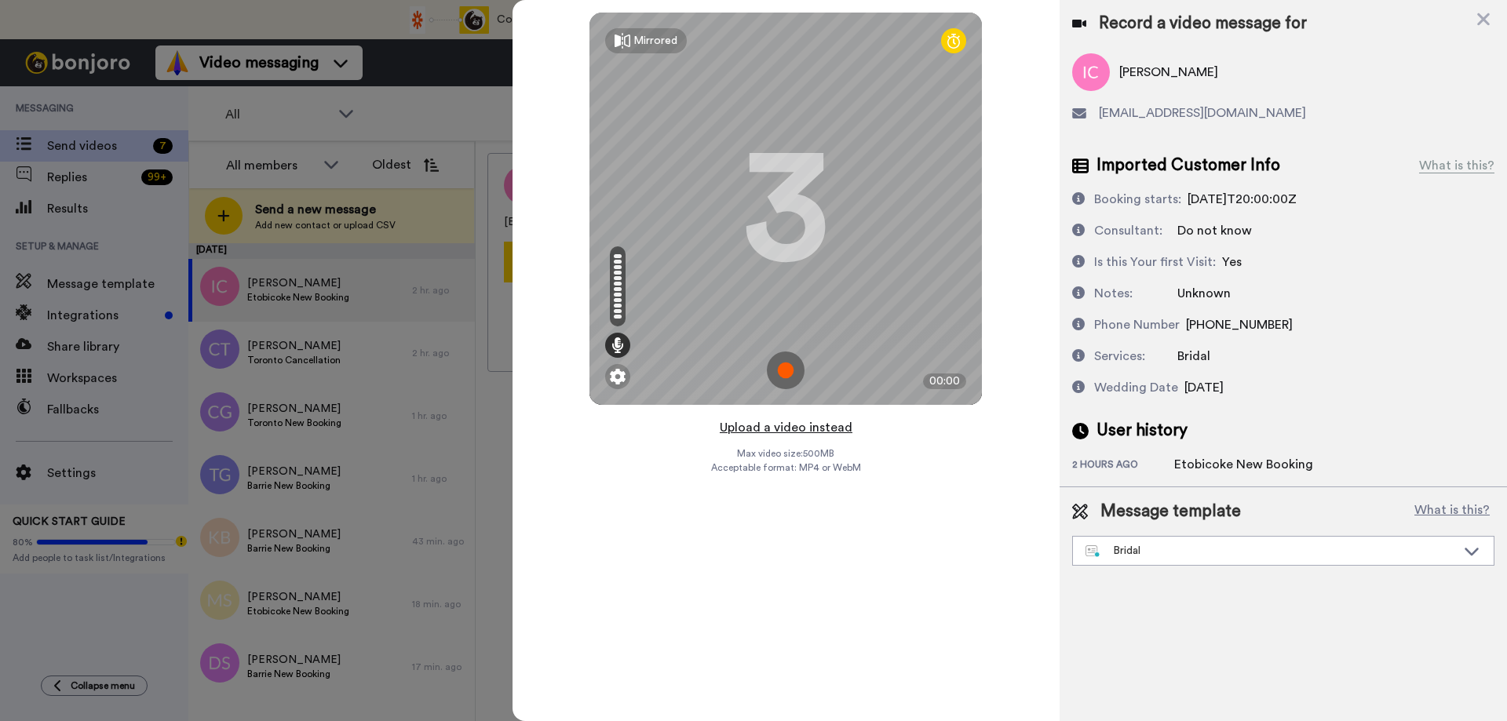
click at [783, 427] on button "Upload a video instead" at bounding box center [786, 428] width 142 height 20
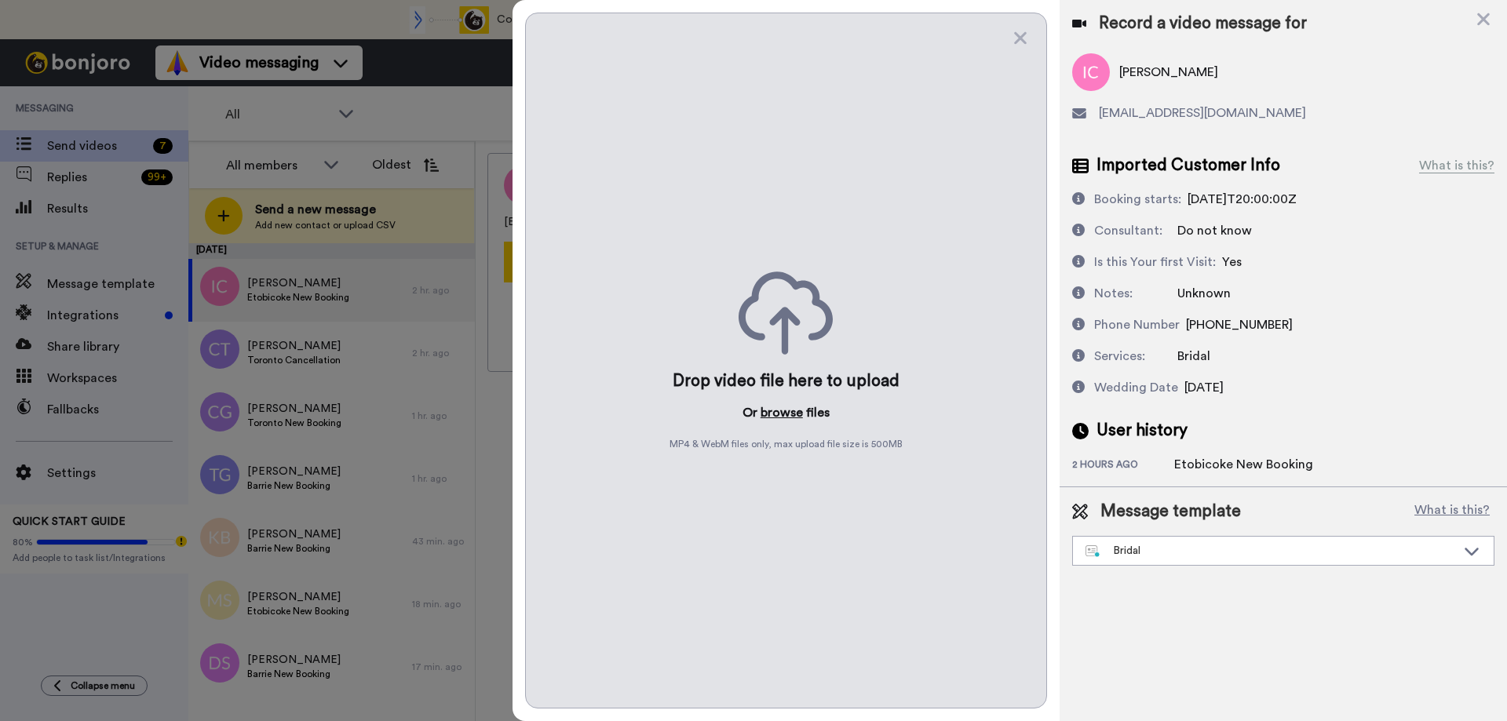
click at [782, 414] on button "browse" at bounding box center [782, 412] width 42 height 19
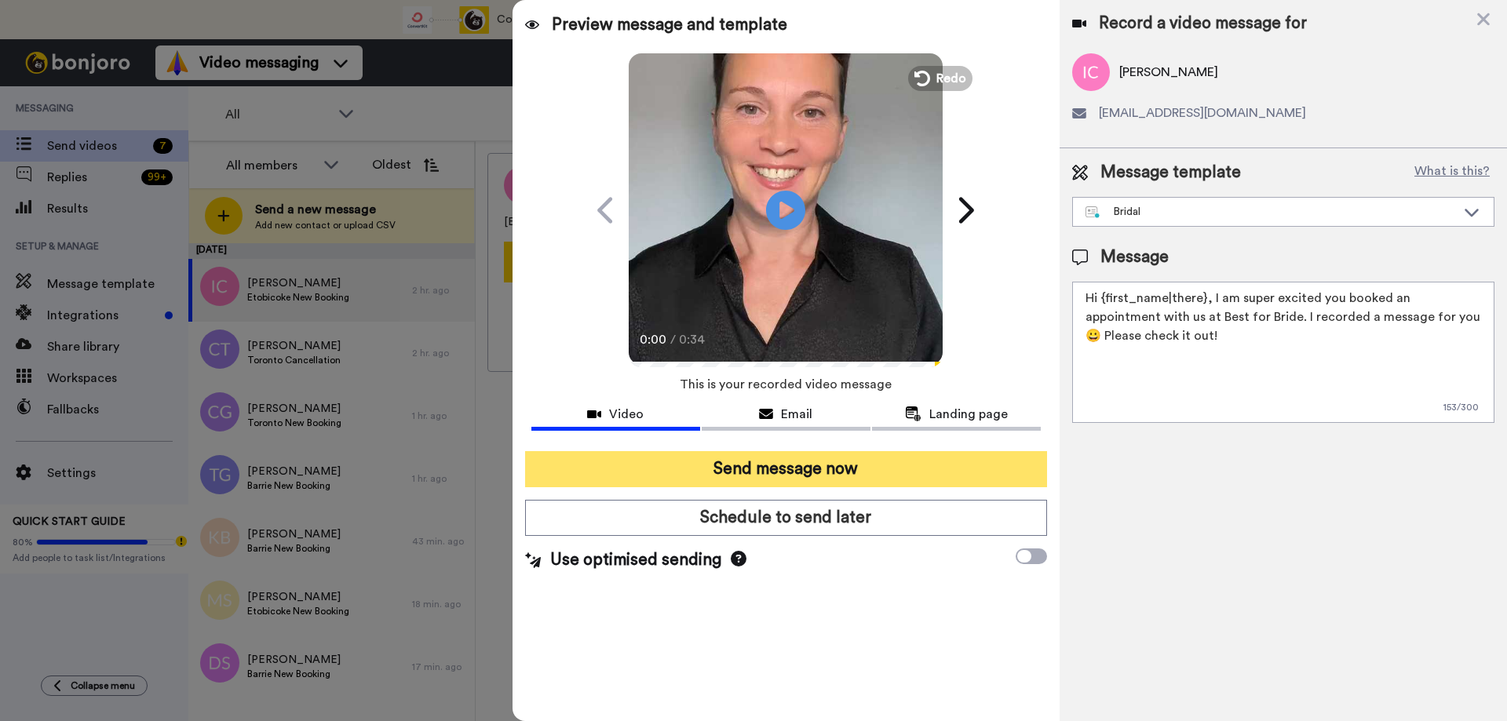
click at [852, 471] on button "Send message now" at bounding box center [786, 469] width 522 height 36
